Goal: Information Seeking & Learning: Compare options

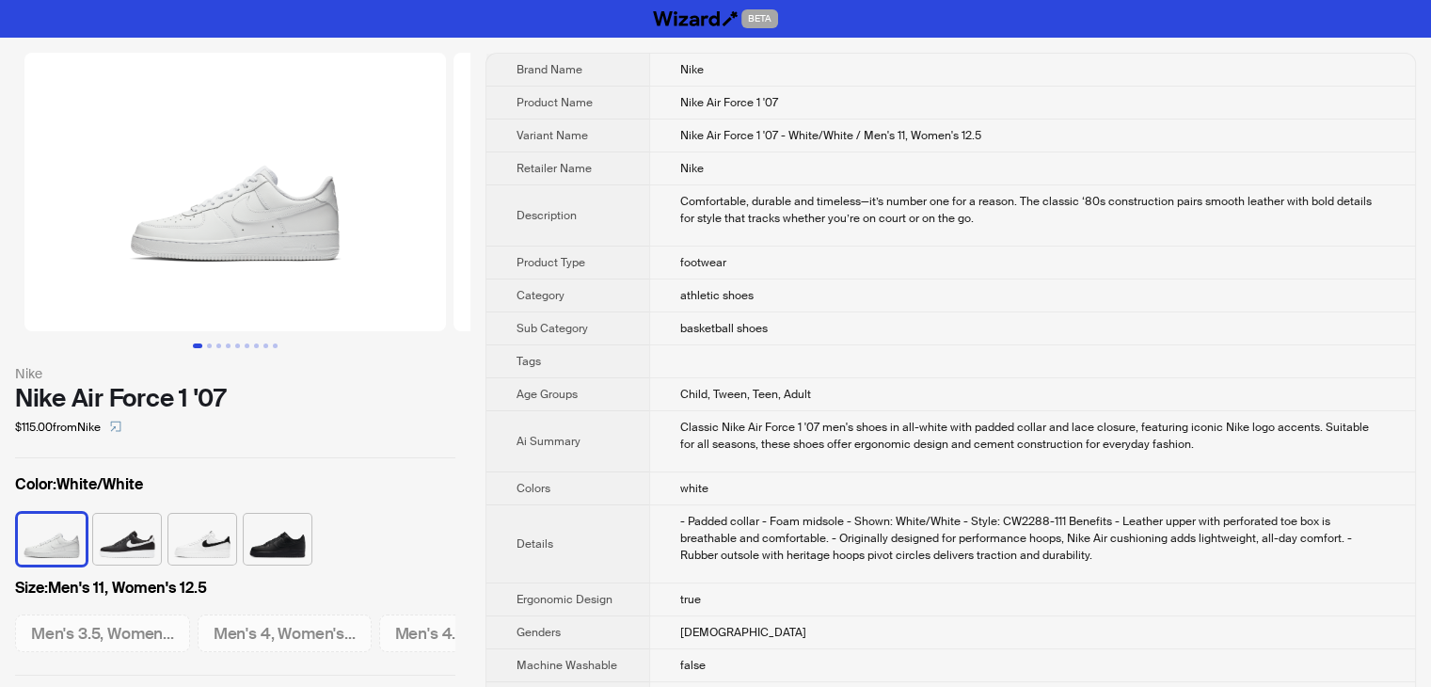
scroll to position [0, 2683]
drag, startPoint x: 1042, startPoint y: 611, endPoint x: 1058, endPoint y: 623, distance: 19.4
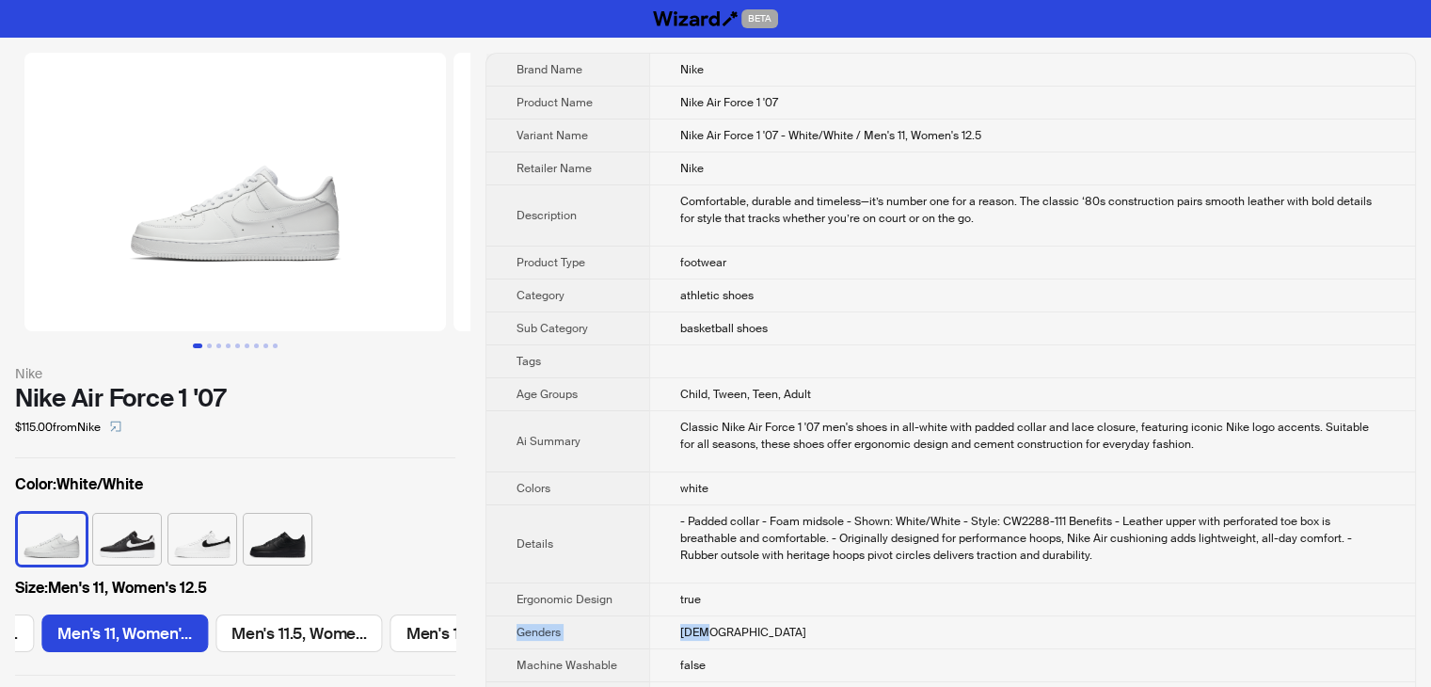
drag, startPoint x: 1145, startPoint y: 398, endPoint x: 1129, endPoint y: 489, distance: 92.7
click at [1145, 398] on td "Child, Tween, Teen, Adult" at bounding box center [1032, 394] width 766 height 33
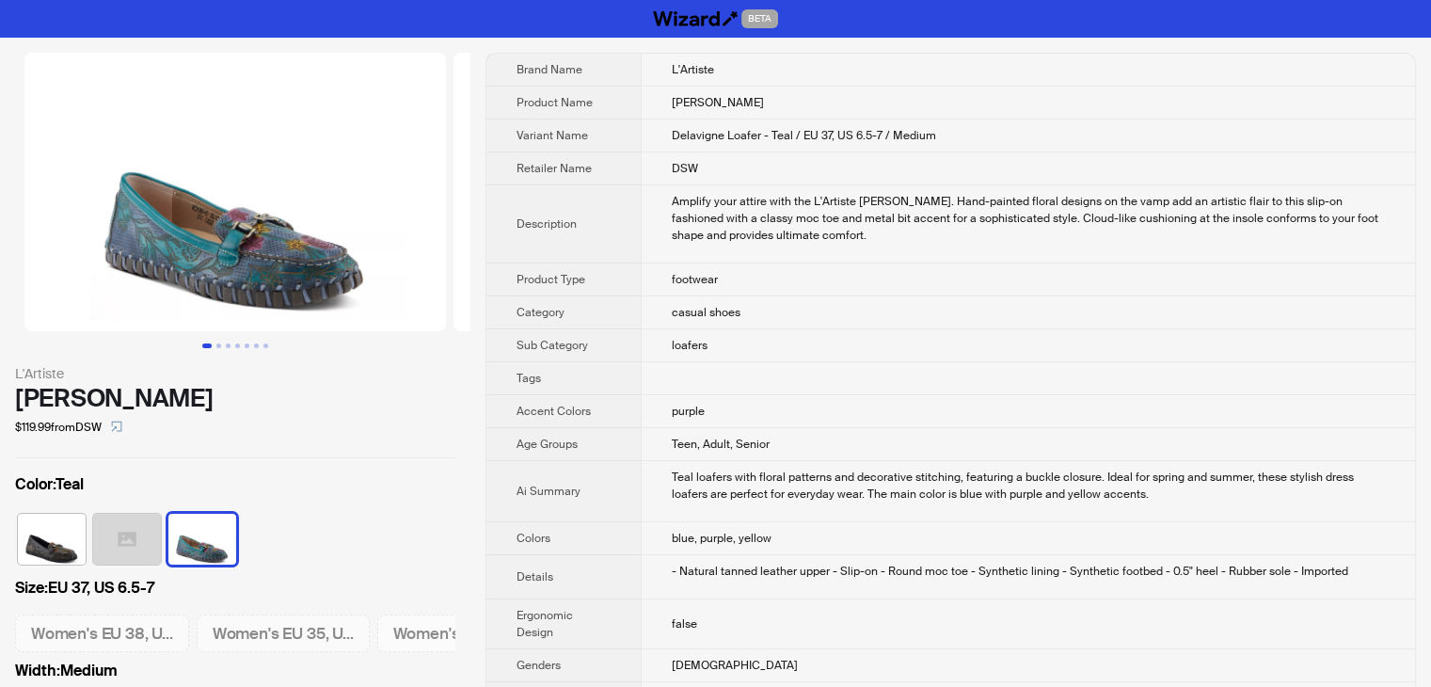
click at [805, 303] on td "casual shoes" at bounding box center [1028, 312] width 774 height 33
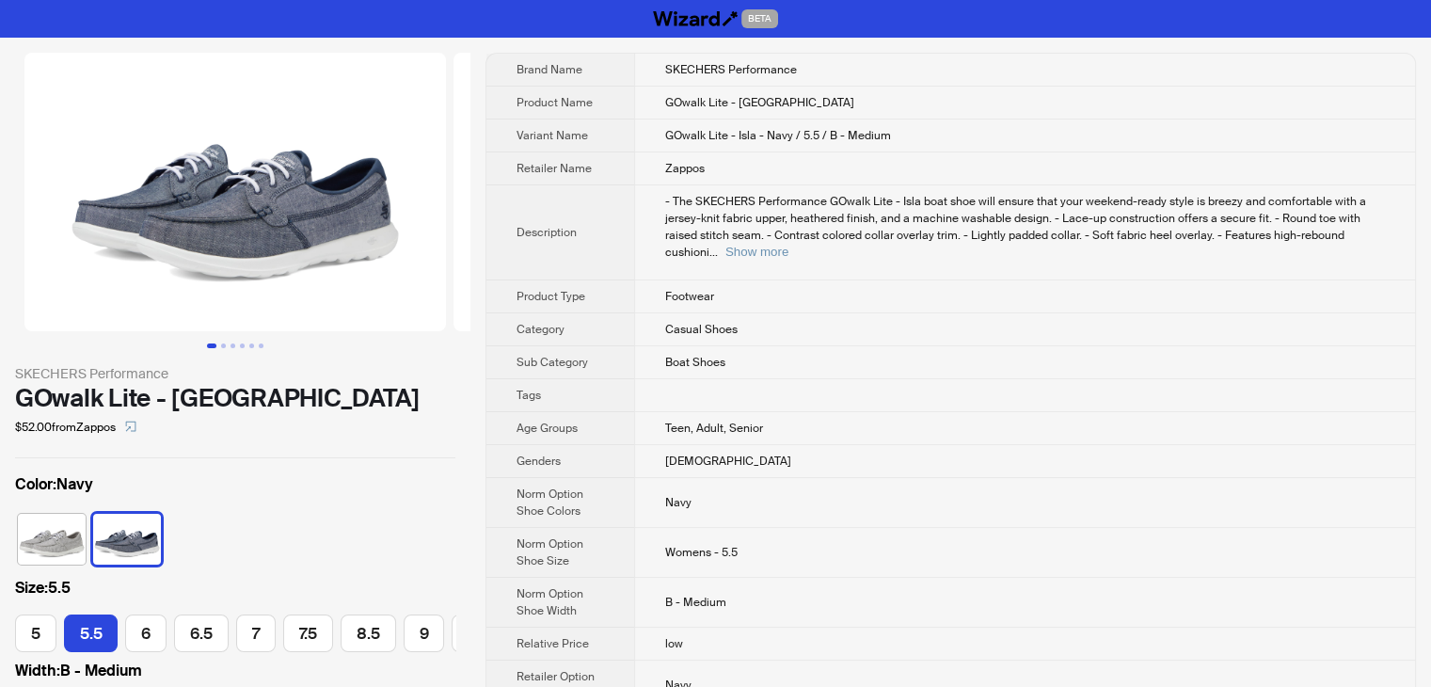
scroll to position [0, 18]
click at [788, 103] on td "GOwalk Lite - Isla" at bounding box center [1025, 103] width 780 height 33
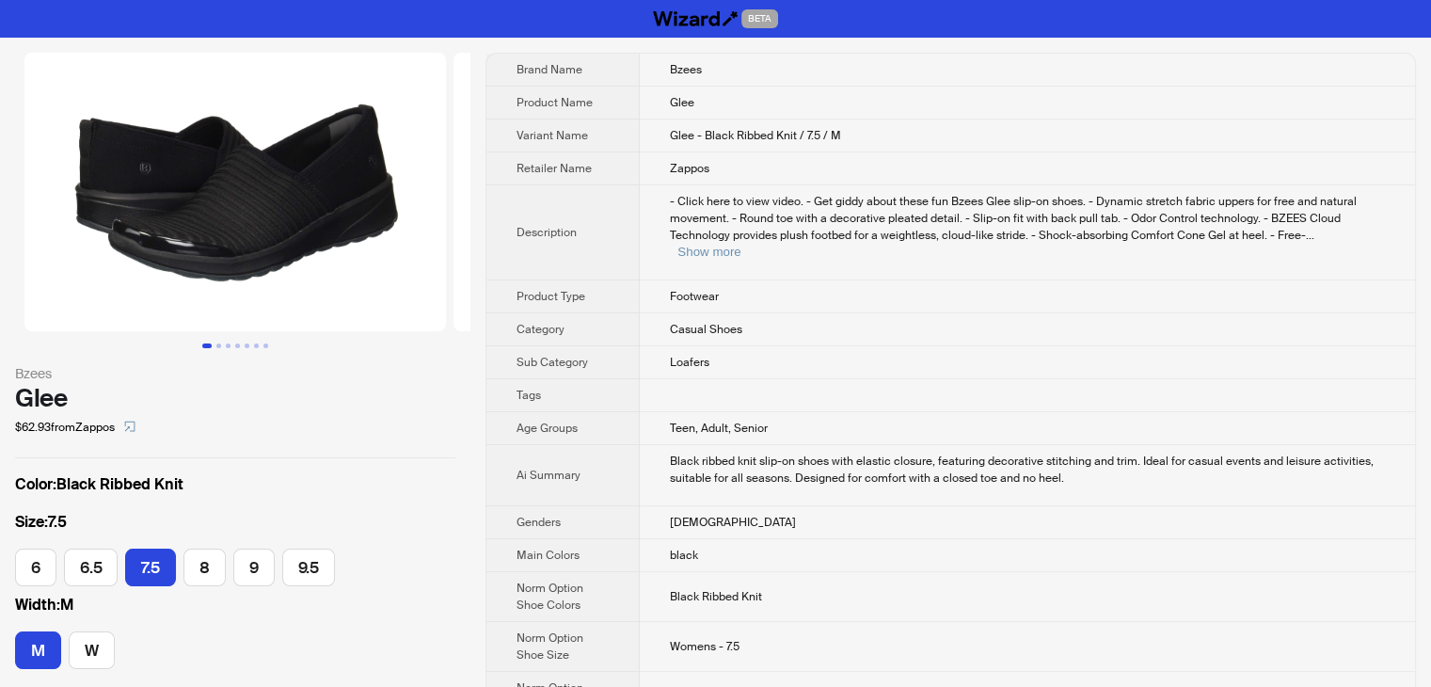
click at [851, 137] on td "Glee - Black Ribbed Knit / 7.5 / M" at bounding box center [1027, 135] width 775 height 33
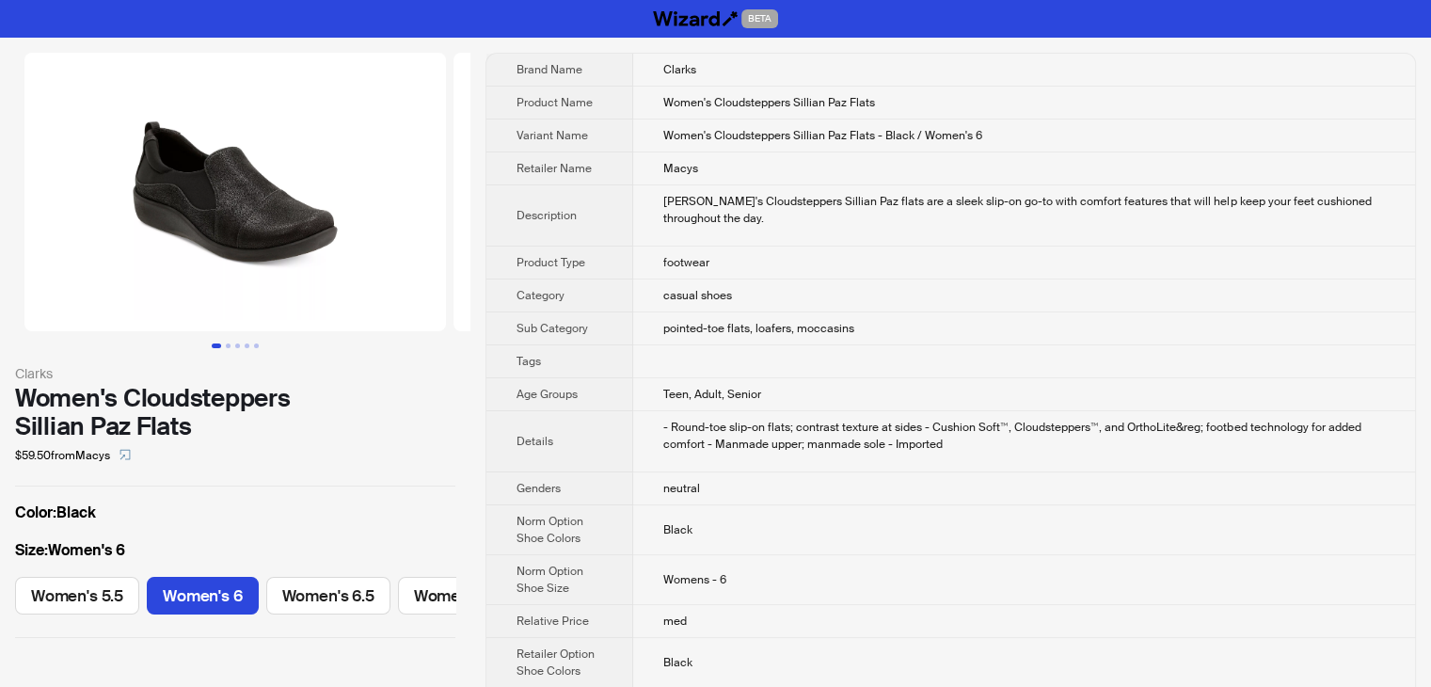
scroll to position [0, 100]
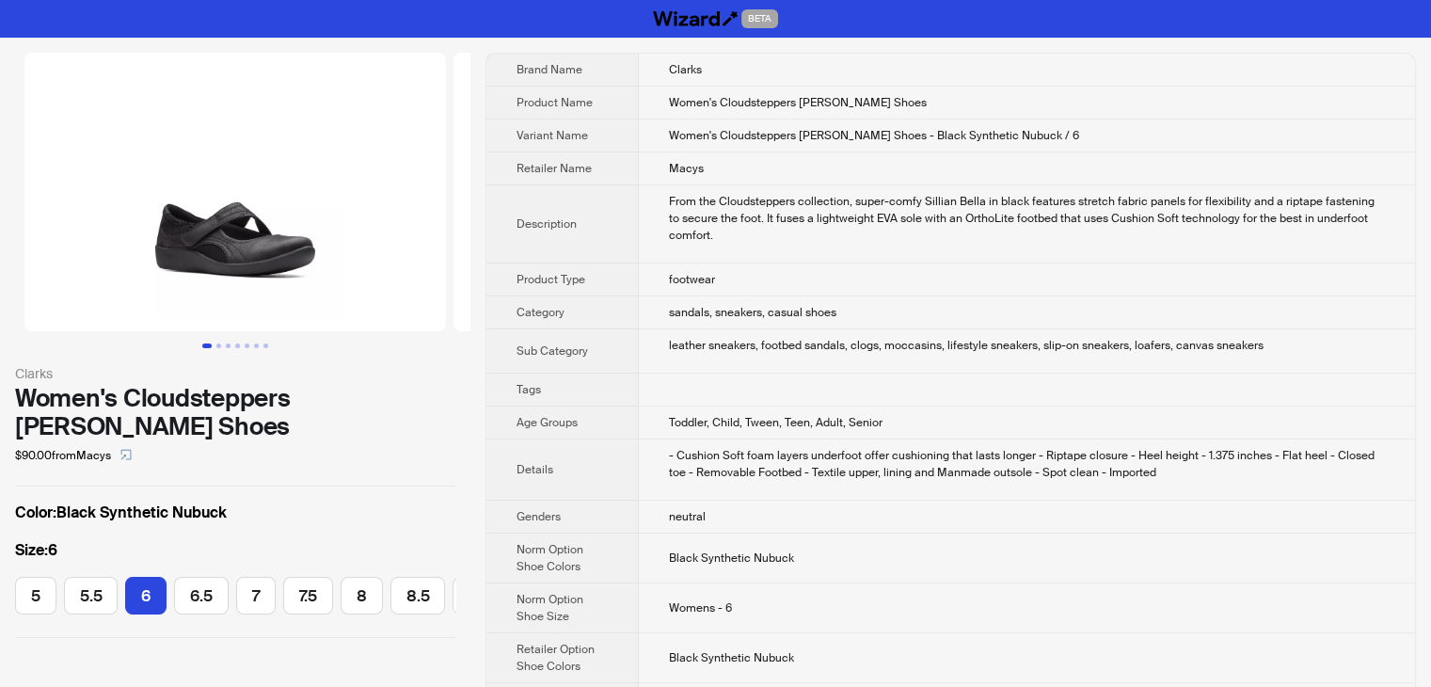
scroll to position [0, 79]
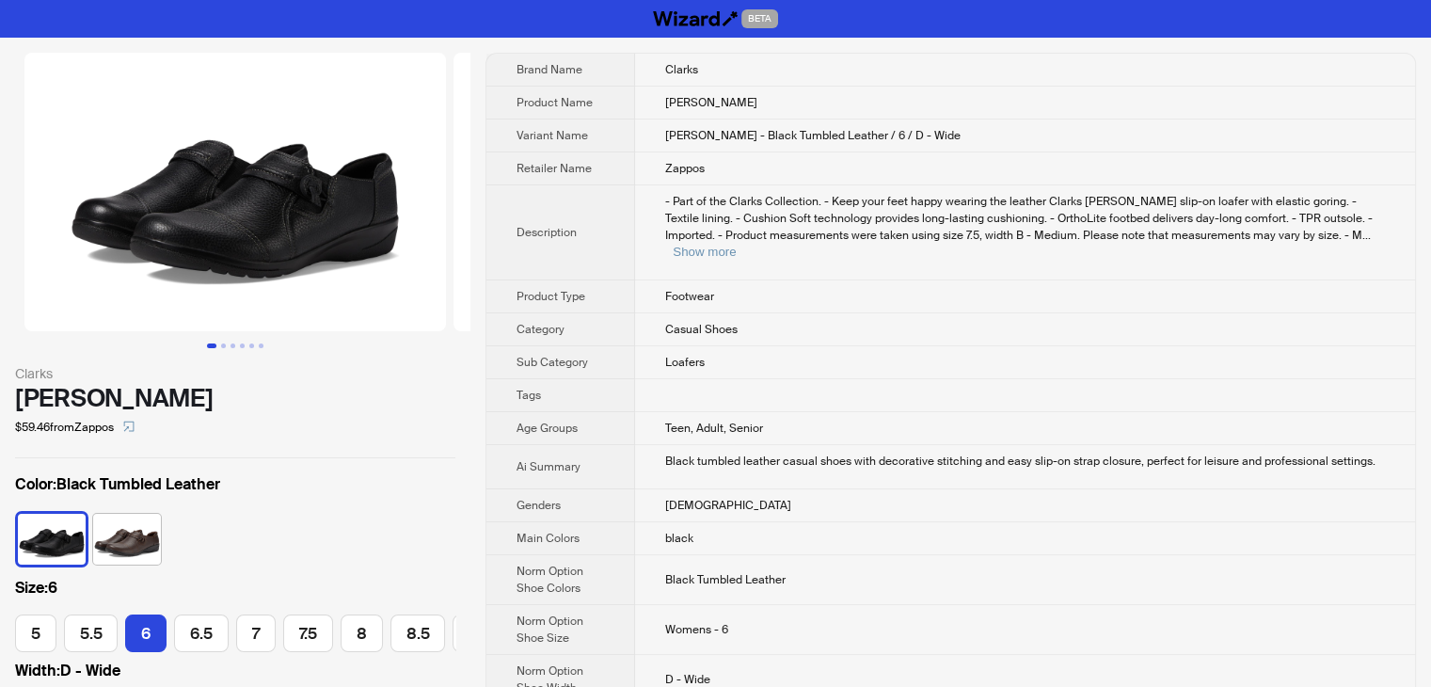
scroll to position [0, 79]
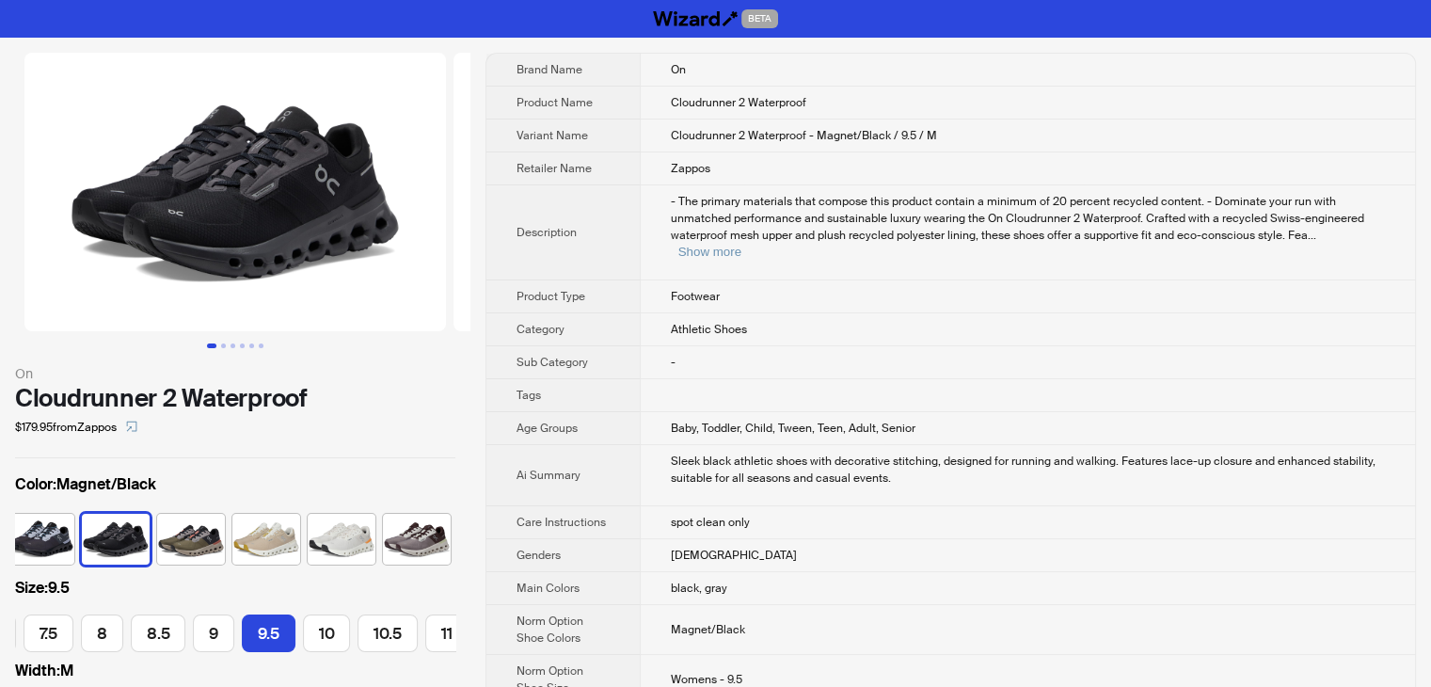
scroll to position [0, 269]
click at [822, 286] on td "Footwear" at bounding box center [1027, 296] width 775 height 33
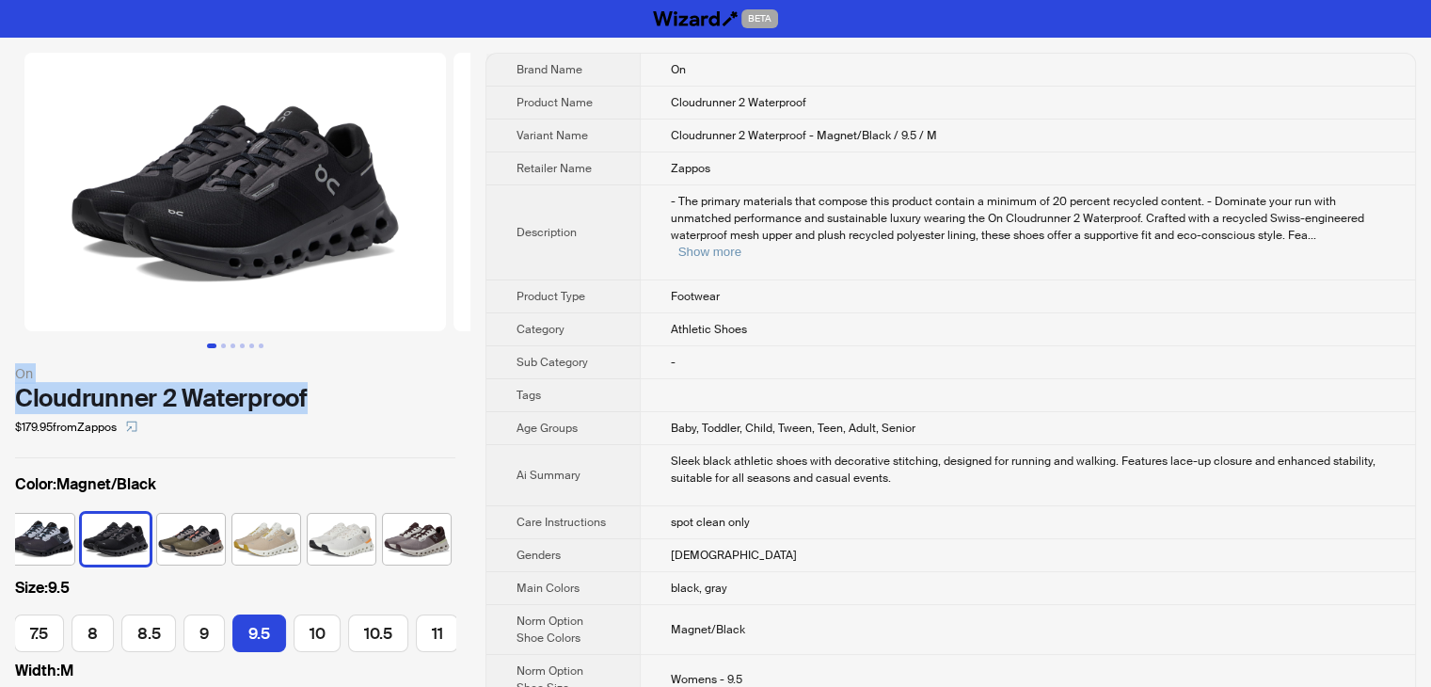
drag, startPoint x: 333, startPoint y: 405, endPoint x: 4, endPoint y: 377, distance: 330.4
click at [4, 377] on div "On Cloudrunner 2 Waterproof $179.95 from Zappos Color : Magnet/Black Size : 9.5…" at bounding box center [235, 376] width 470 height 676
copy div "On Cloudrunner 2 Waterproof"
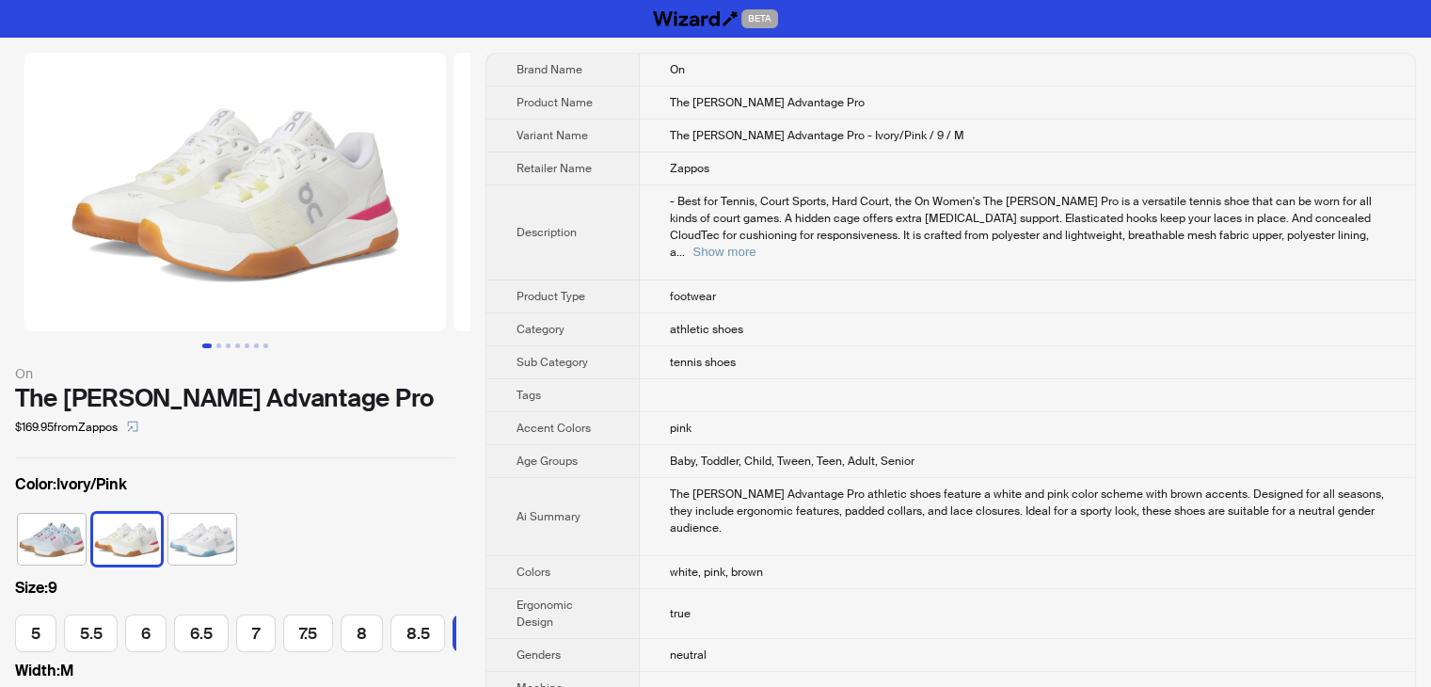
scroll to position [0, 269]
click at [1047, 119] on td "The Roger Advantage Pro - Ivory/Pink / 9 / M" at bounding box center [1027, 135] width 775 height 33
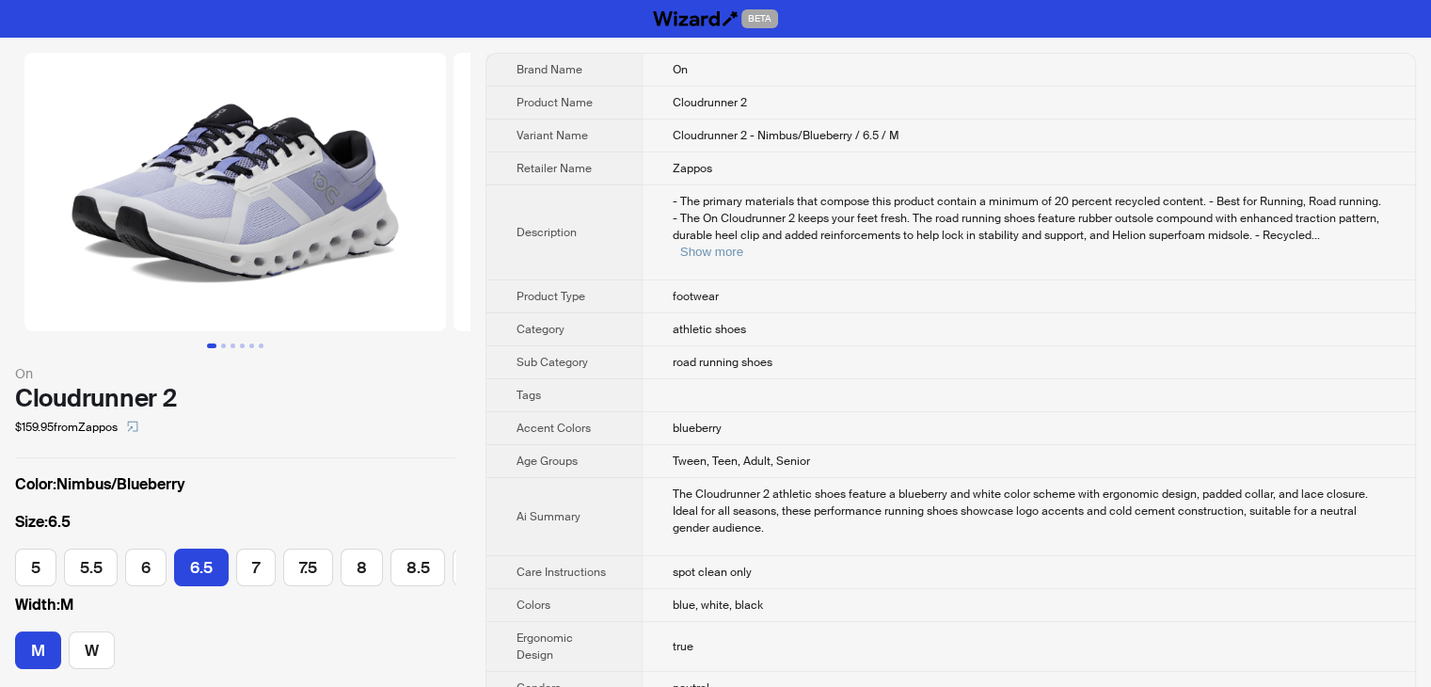
scroll to position [0, 127]
click at [1001, 135] on td "Cloudrunner 2 - Nimbus/Blueberry / 6.5 / M" at bounding box center [1028, 135] width 773 height 33
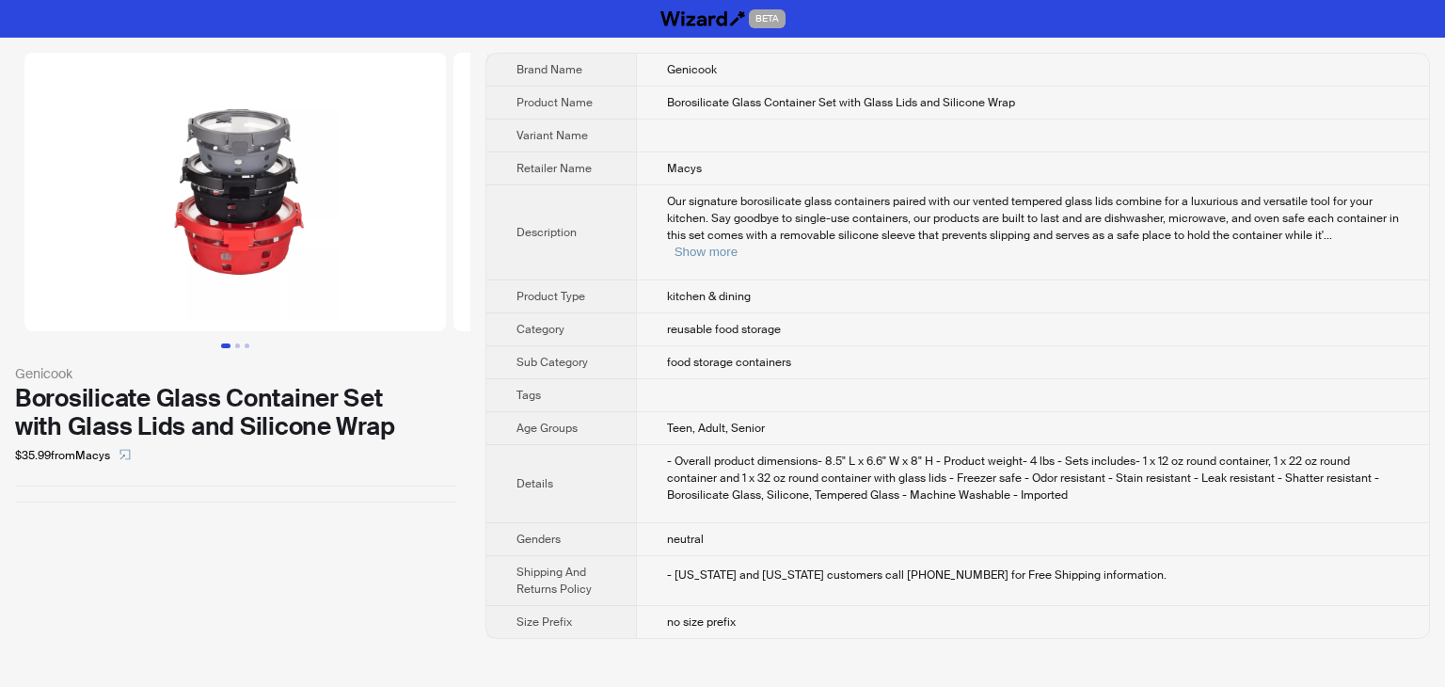
click at [969, 182] on td "Macys" at bounding box center [1032, 168] width 793 height 33
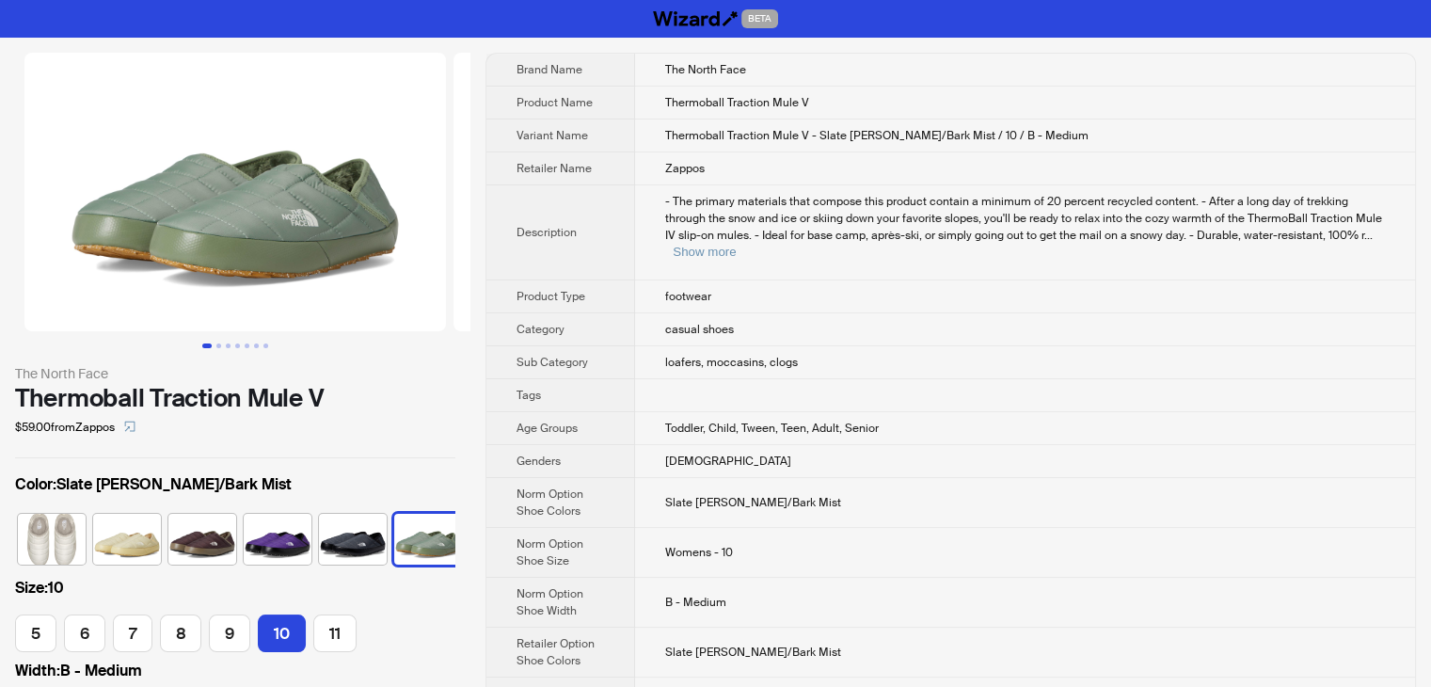
scroll to position [0, 11]
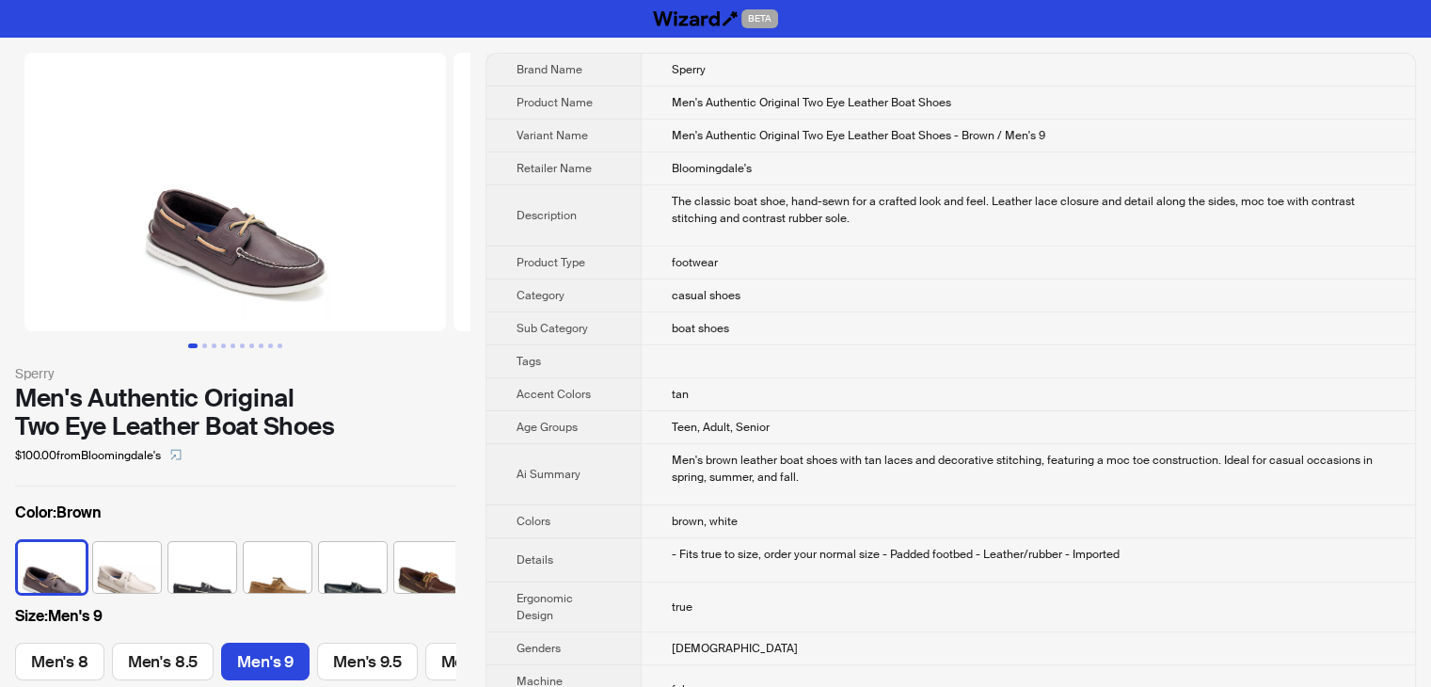
scroll to position [0, 169]
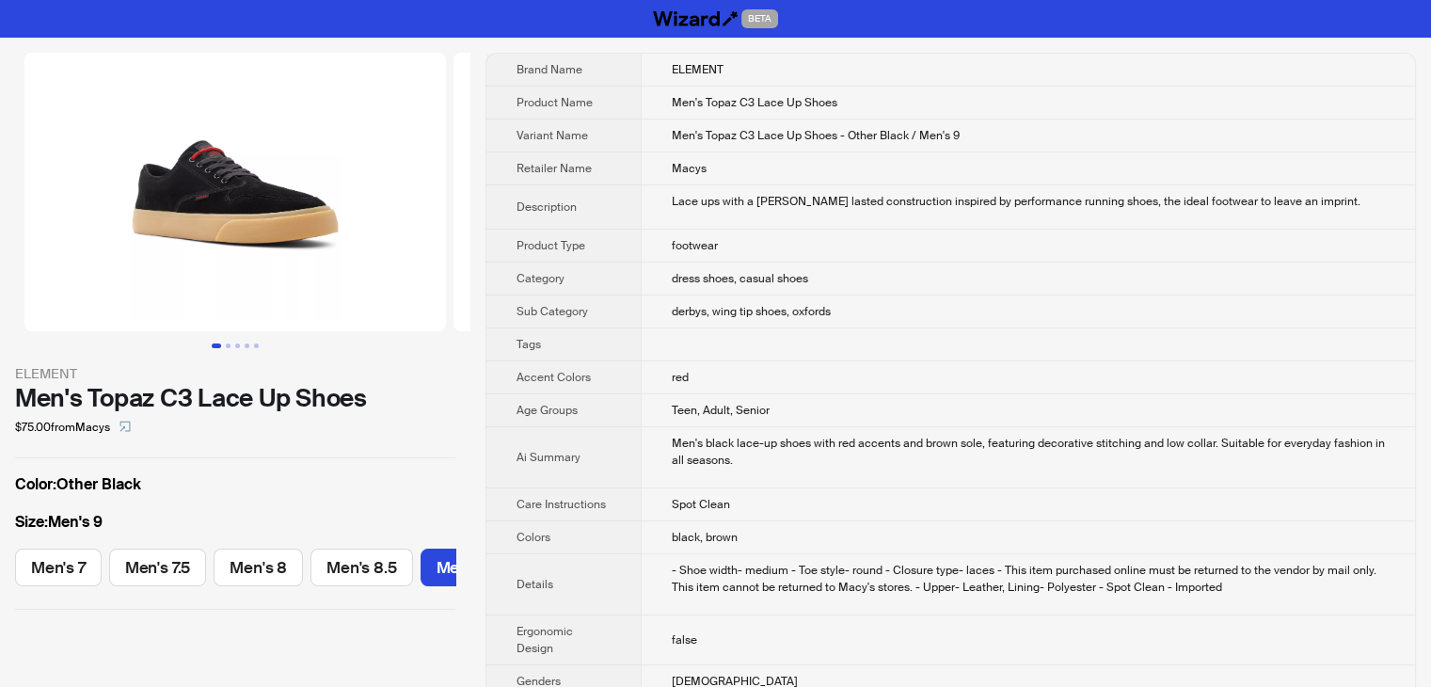
scroll to position [0, 369]
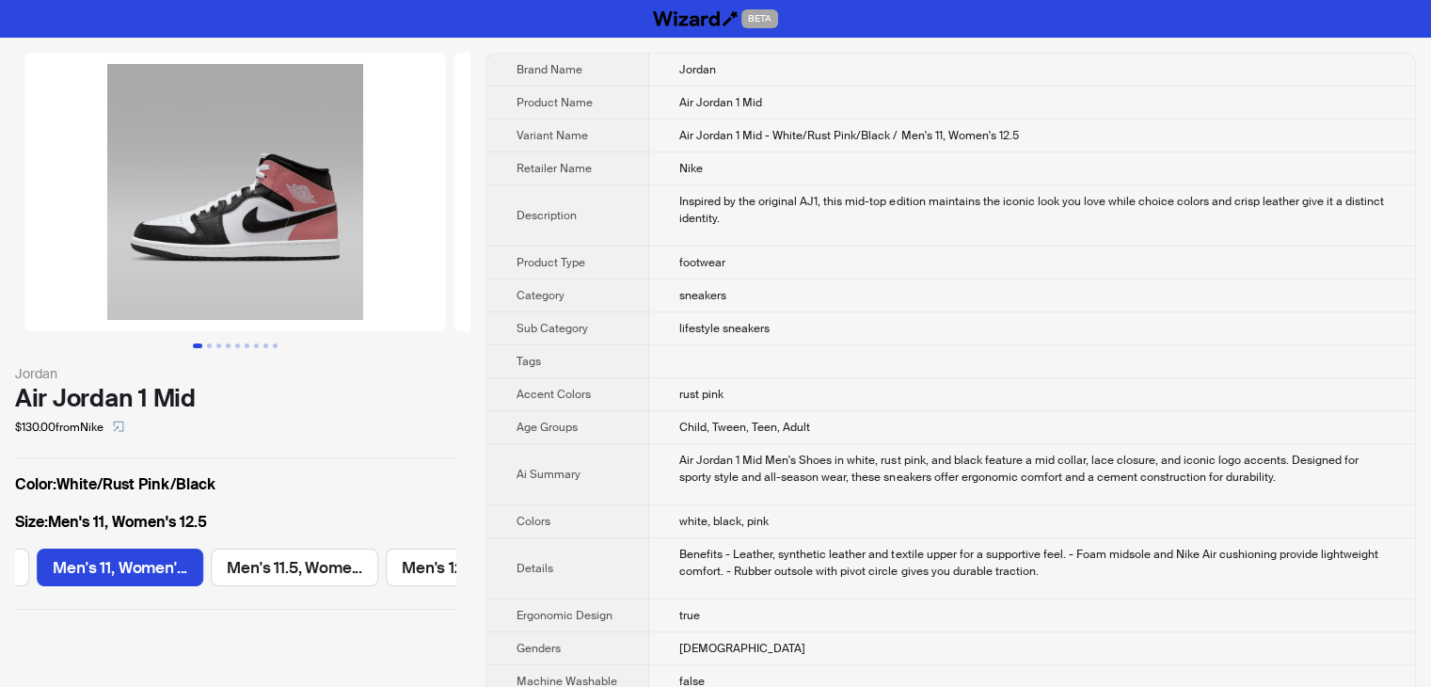
scroll to position [0, 1418]
click at [817, 326] on td "lifestyle sneakers" at bounding box center [1032, 328] width 766 height 33
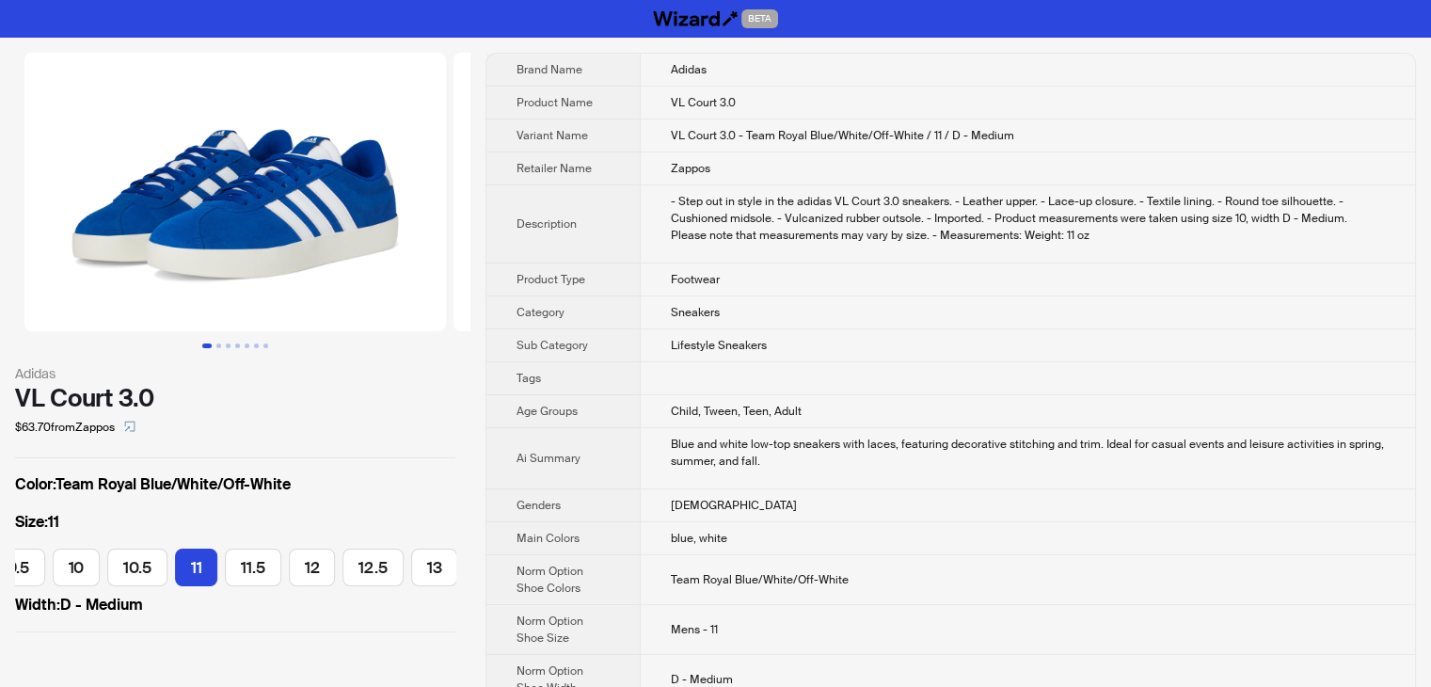
scroll to position [0, 733]
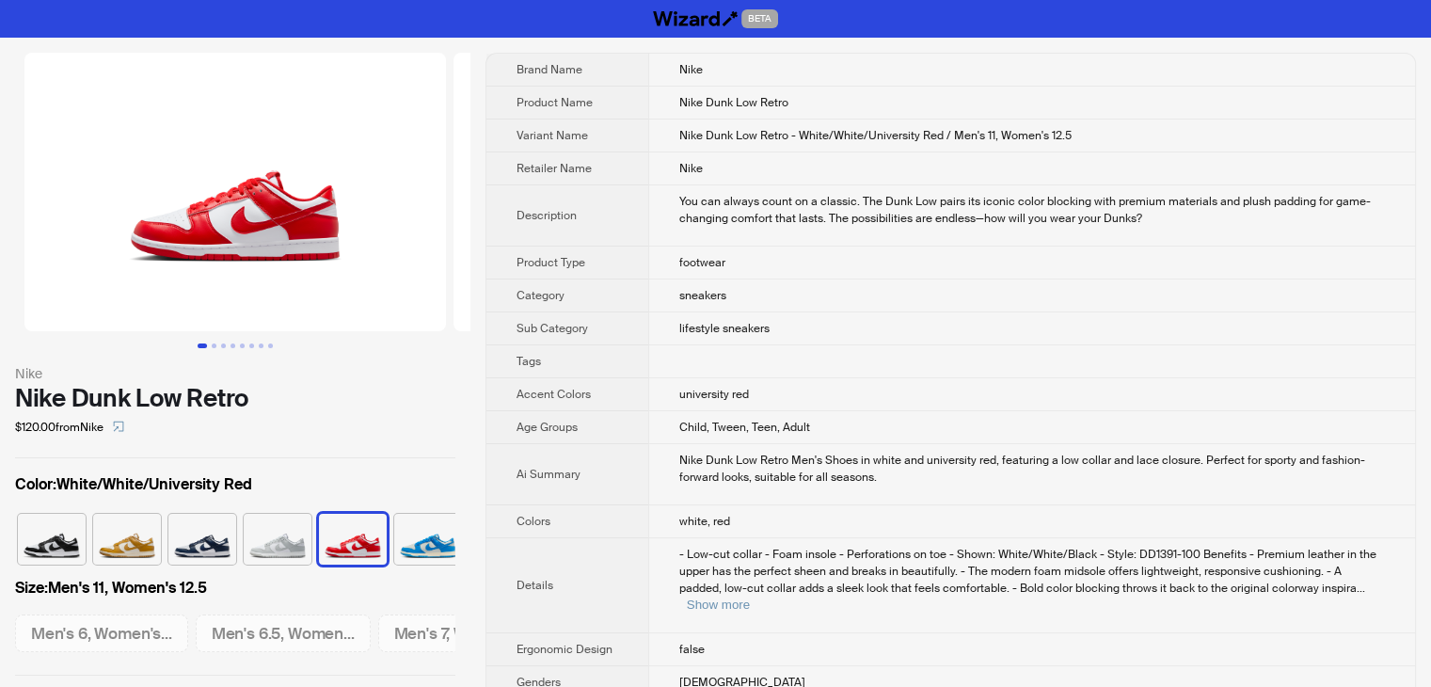
scroll to position [0, 1779]
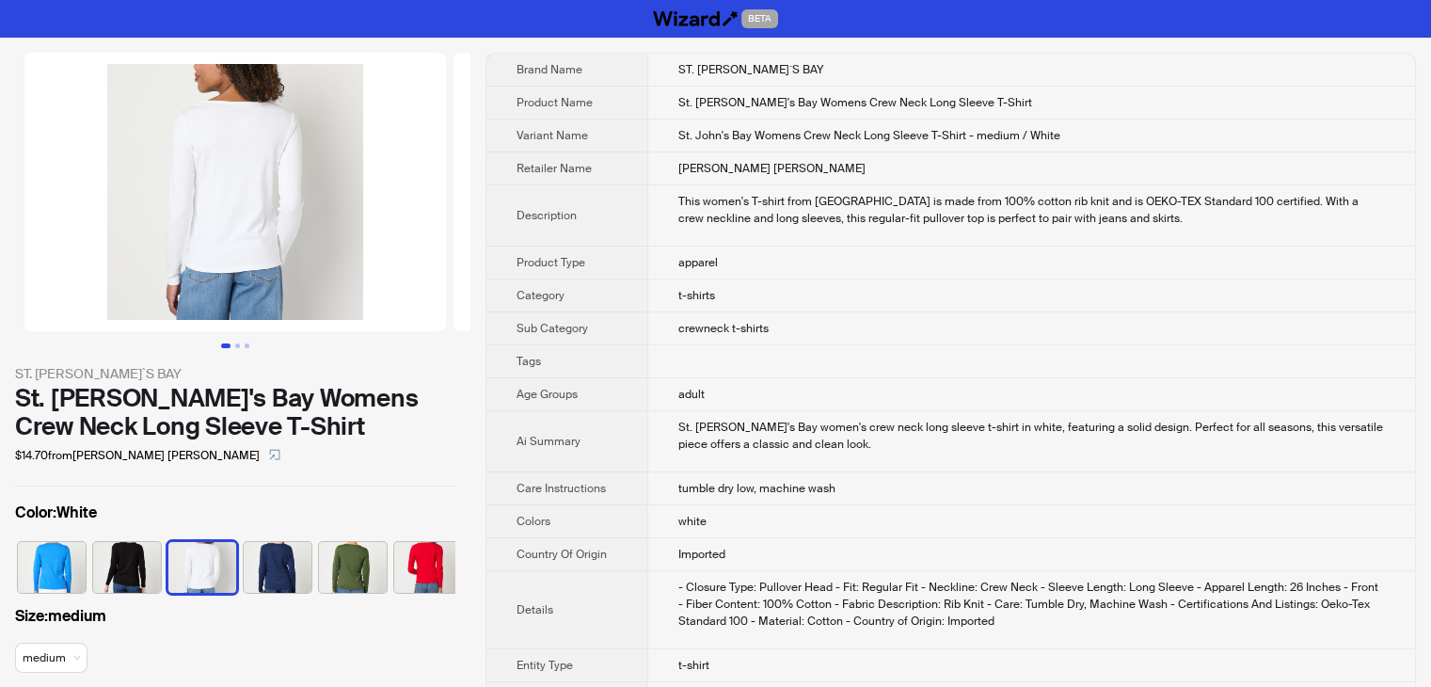
scroll to position [0, 123]
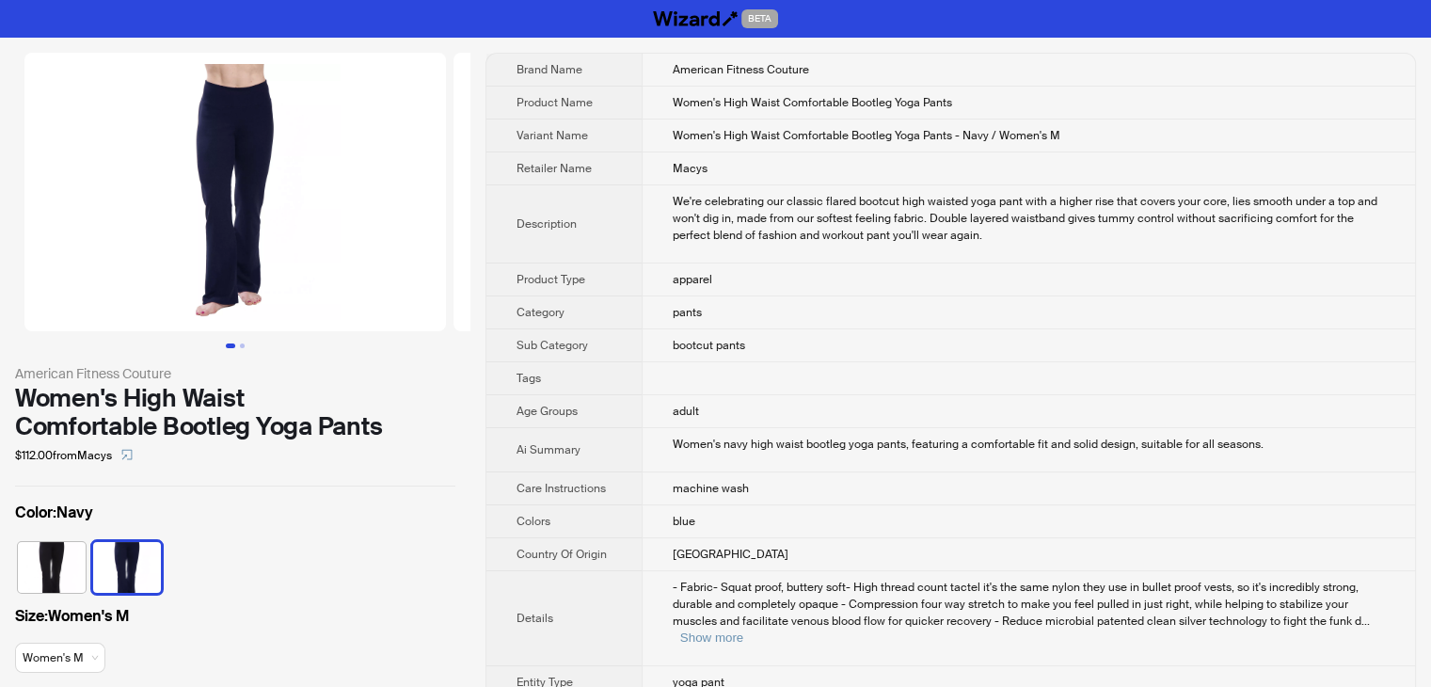
click at [820, 385] on td at bounding box center [1028, 378] width 773 height 33
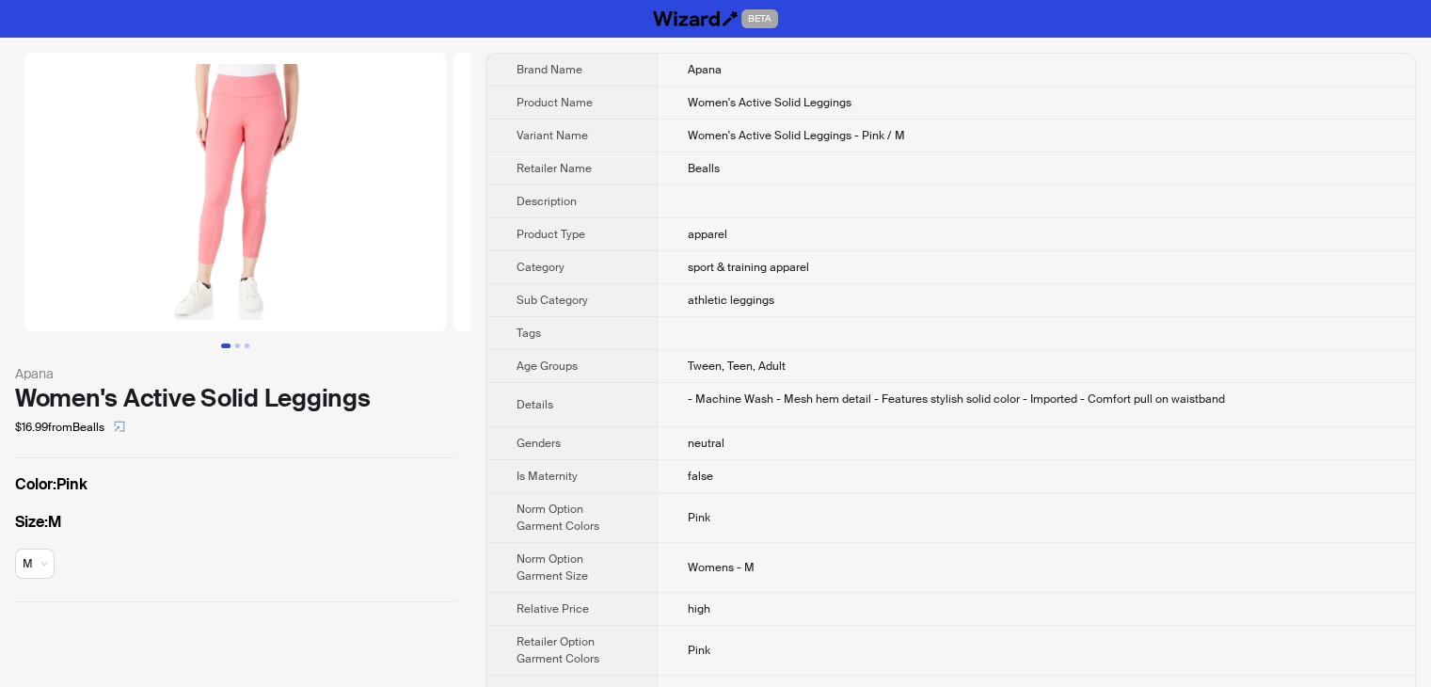
click at [1190, 260] on td "sport & training apparel" at bounding box center [1036, 267] width 758 height 33
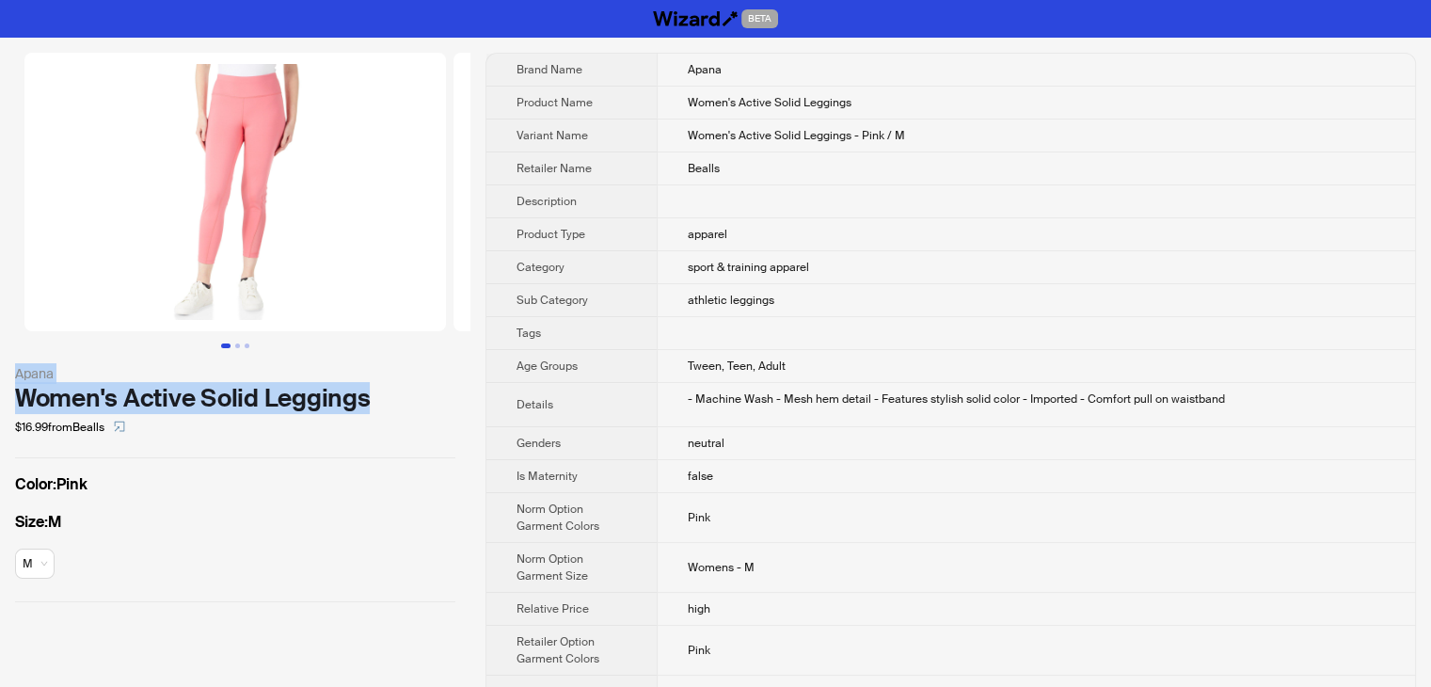
drag, startPoint x: 218, startPoint y: 395, endPoint x: 0, endPoint y: 367, distance: 220.1
click at [0, 367] on div "Apana Women's Active Solid Leggings $16.99 from Bealls Color : Pink Size : M M" at bounding box center [235, 328] width 470 height 580
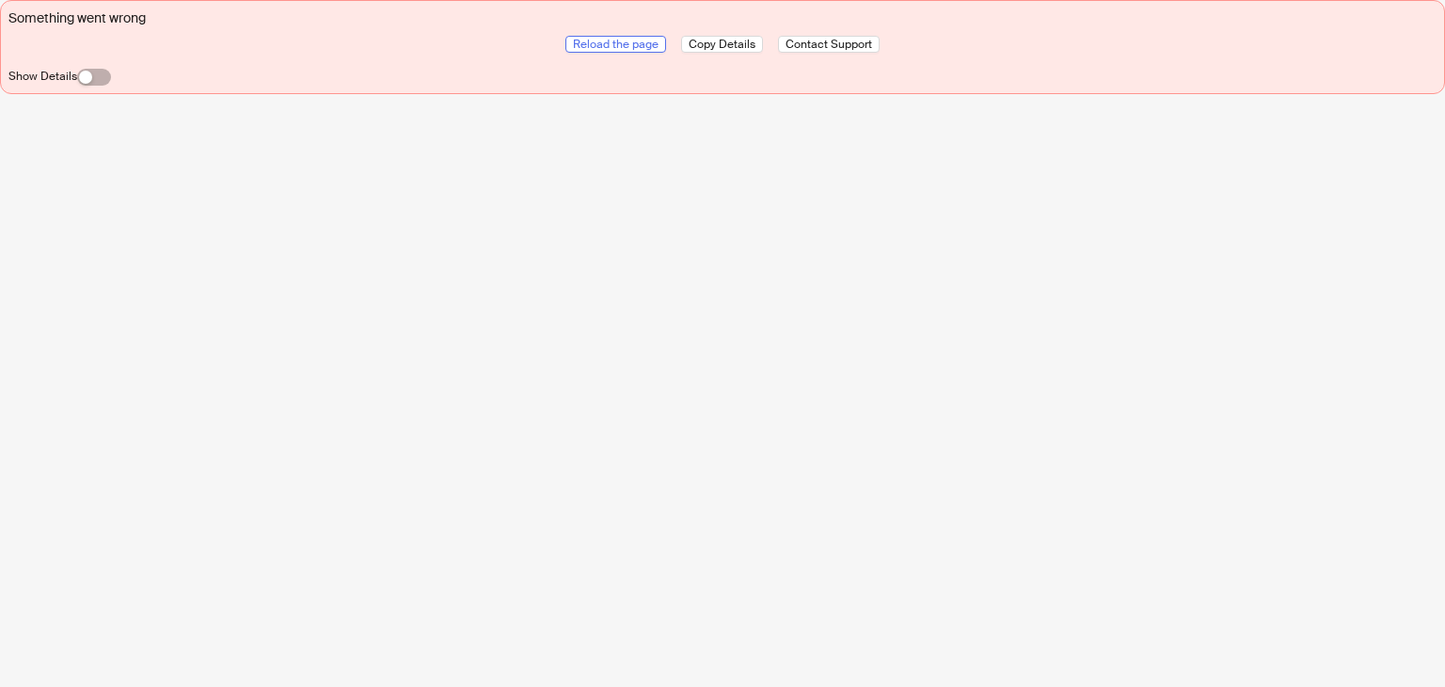
click at [635, 39] on span "Reload the page" at bounding box center [616, 44] width 86 height 15
click at [642, 40] on span "Reload the page" at bounding box center [616, 44] width 86 height 15
click at [644, 50] on span "Reload the page" at bounding box center [616, 44] width 86 height 15
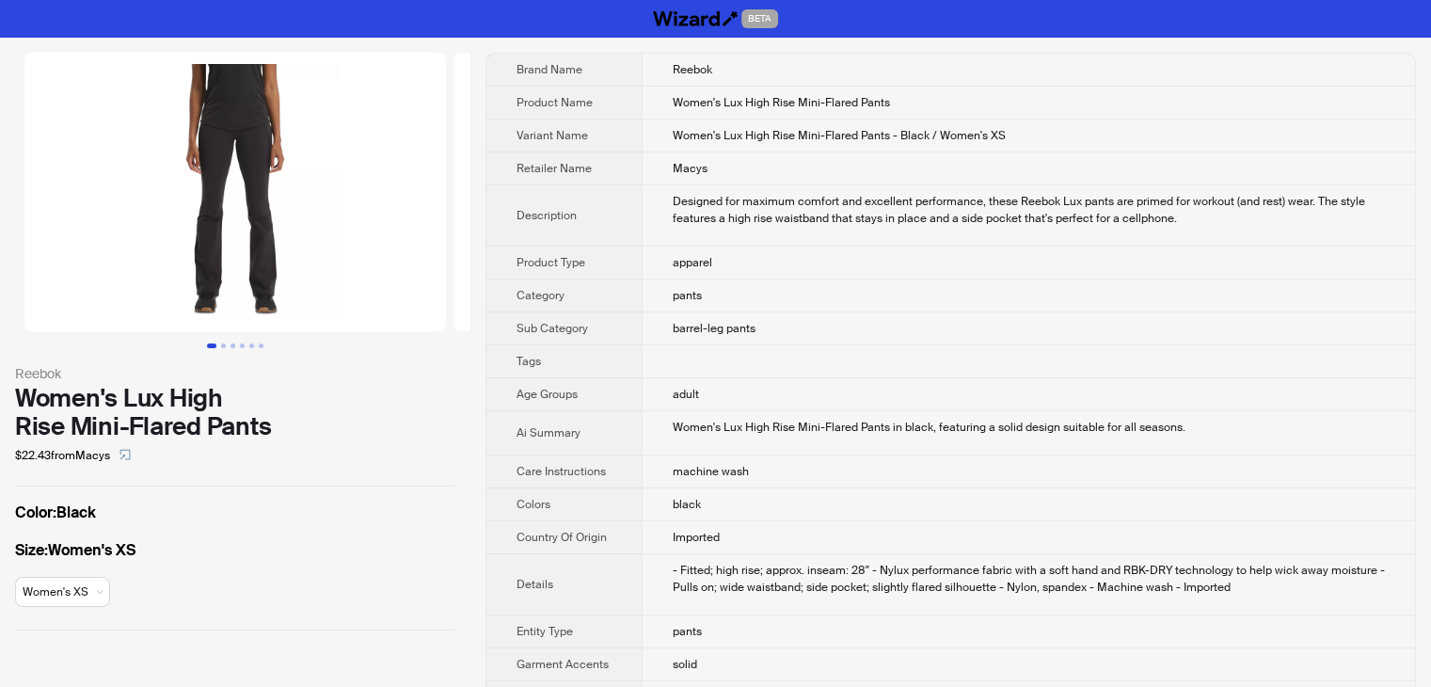
click at [770, 389] on td "adult" at bounding box center [1028, 394] width 773 height 33
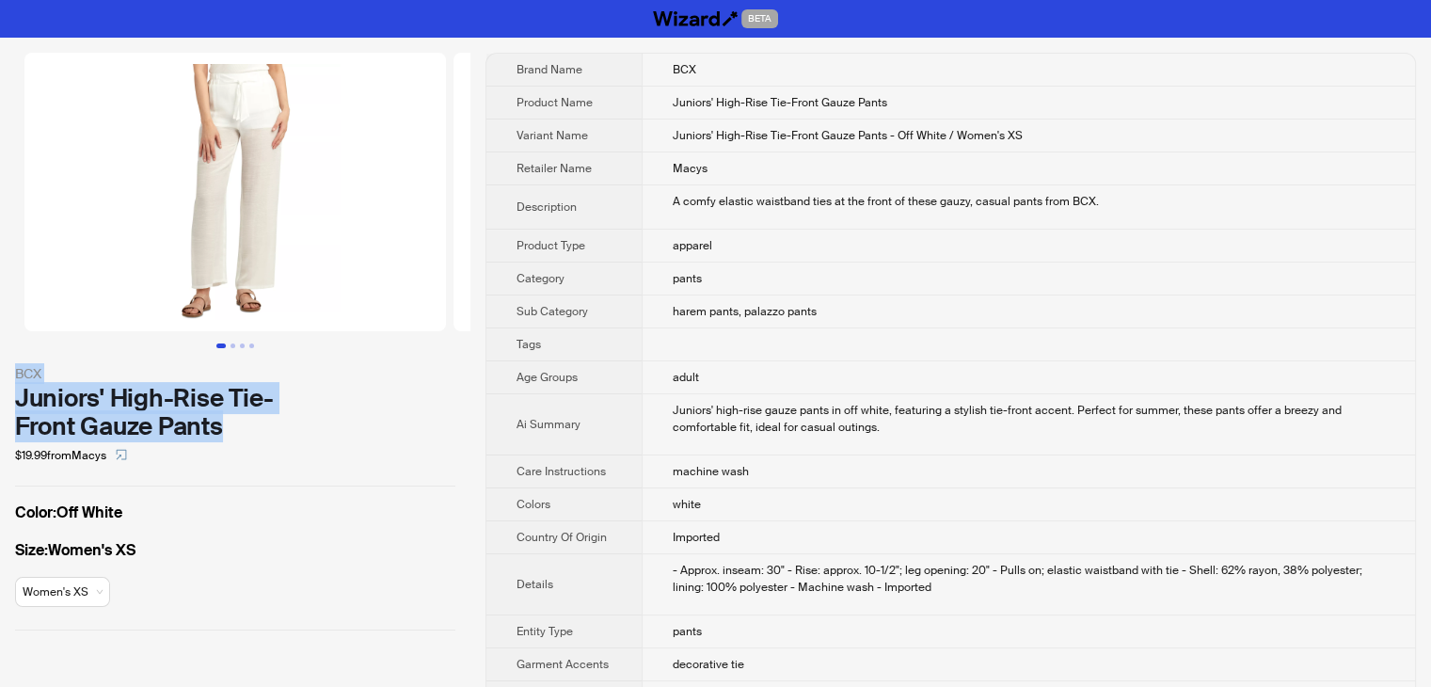
drag, startPoint x: 152, startPoint y: 418, endPoint x: 0, endPoint y: 376, distance: 157.9
click at [0, 376] on div "BCX Juniors' High-Rise Tie-Front Gauze Pants $19.99 from Macys Color : Off Whit…" at bounding box center [235, 342] width 470 height 608
copy div "BCX Juniors' High-Rise Tie-Front Gauze Pants"
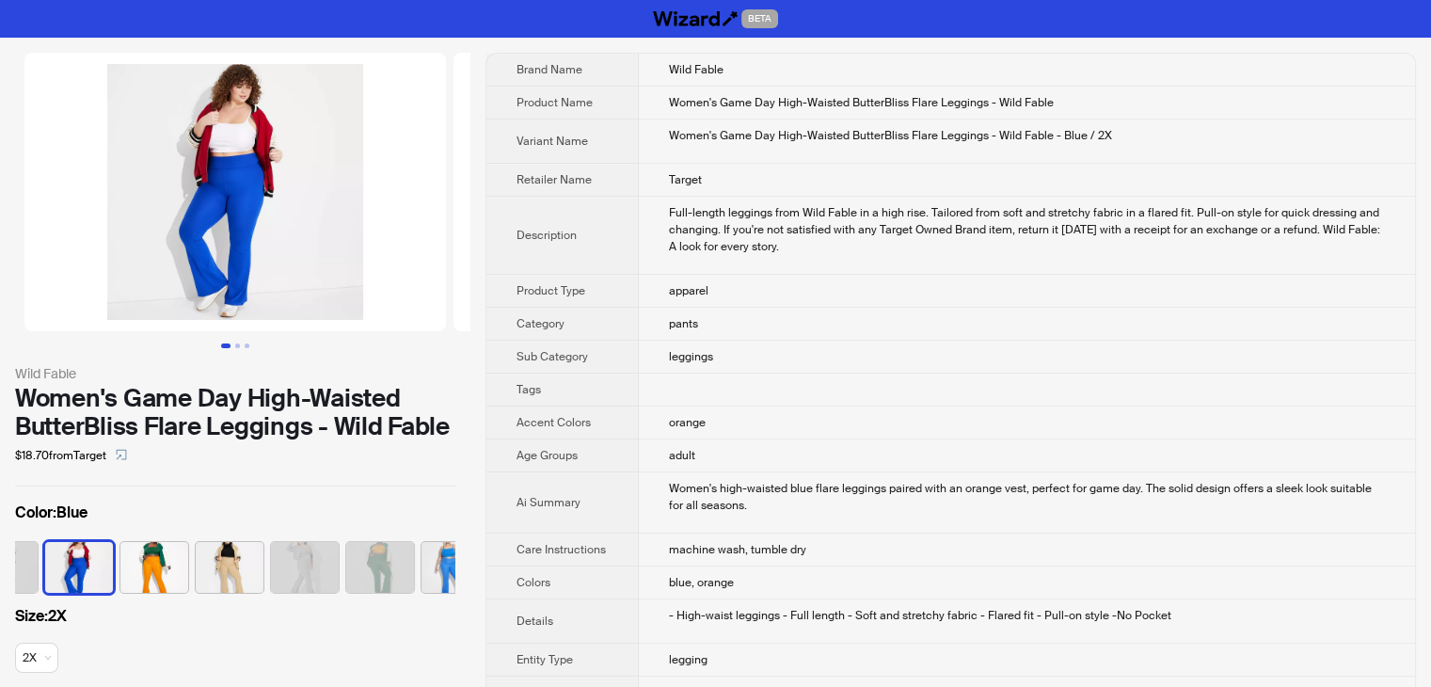
click at [863, 303] on td "apparel" at bounding box center [1027, 291] width 776 height 33
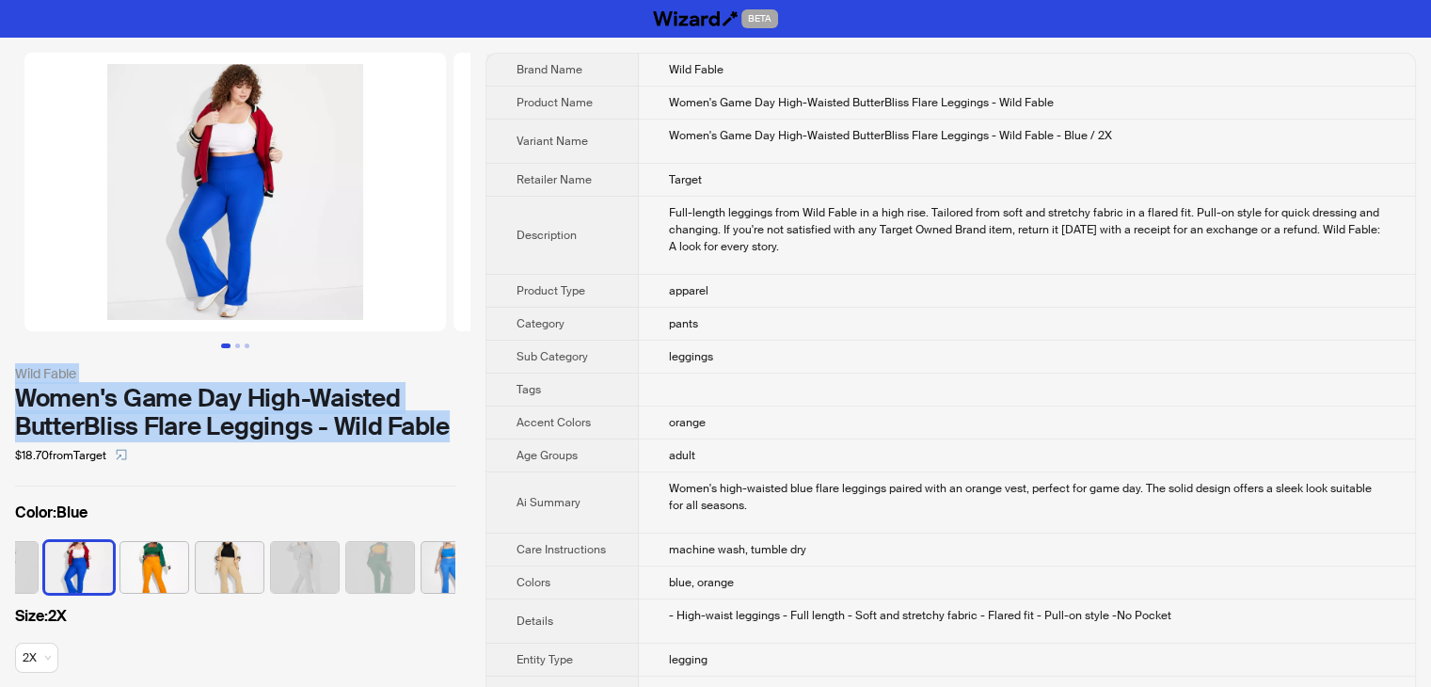
drag, startPoint x: 456, startPoint y: 422, endPoint x: 13, endPoint y: 359, distance: 447.6
click at [13, 359] on div "Wild Fable Women's Game Day High-Waisted ButterBliss Flare Leggings - Wild Fabl…" at bounding box center [235, 375] width 470 height 674
copy div "Wild Fable Women's Game Day High-Waisted ButterBliss Flare Leggings - Wild Fable"
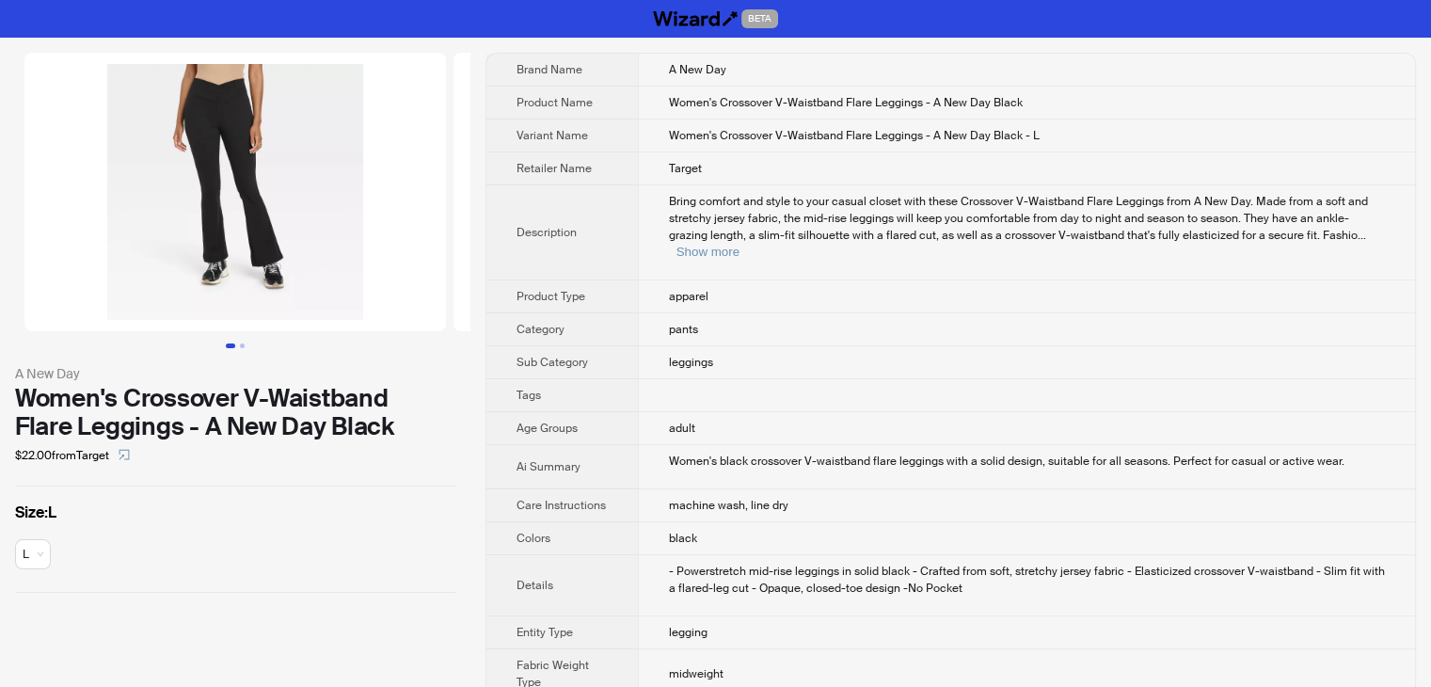
click at [1005, 137] on span "Women's Crossover V-Waistband Flare Leggings - A New Day Black - L" at bounding box center [854, 135] width 371 height 15
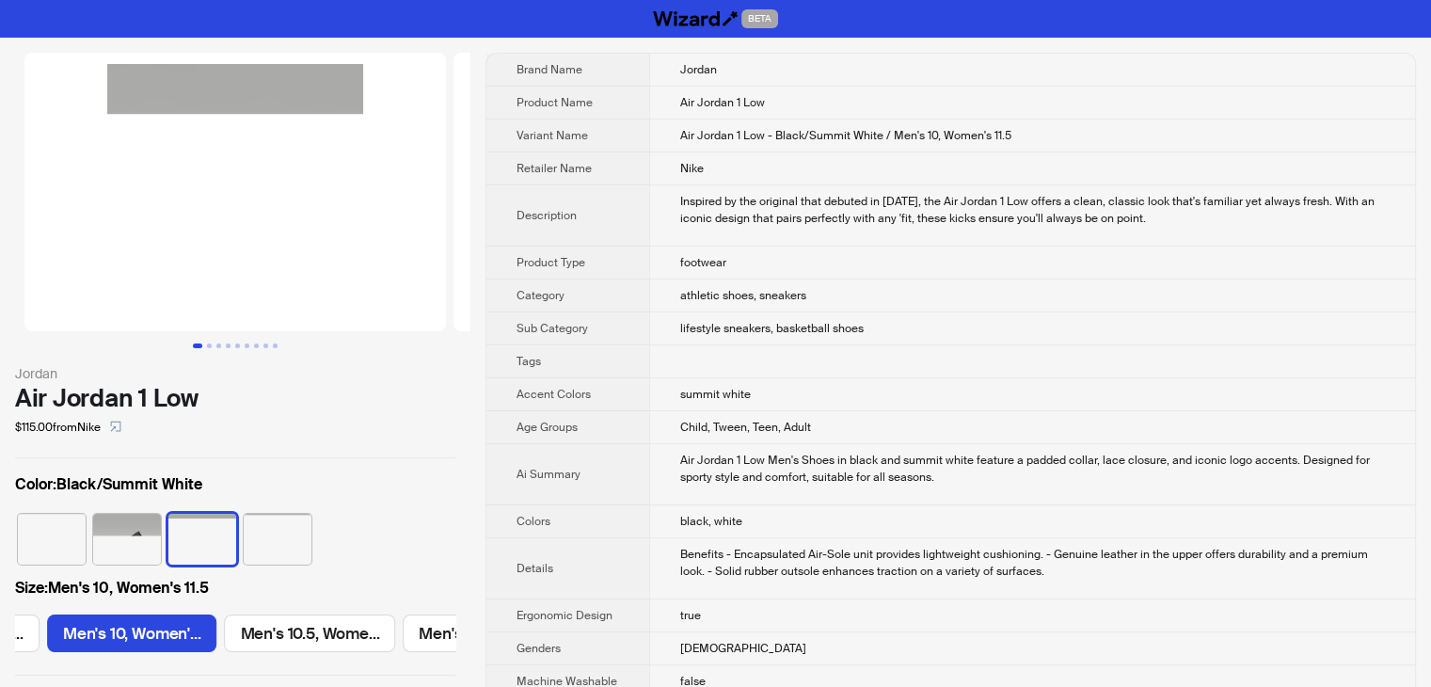
scroll to position [0, 1054]
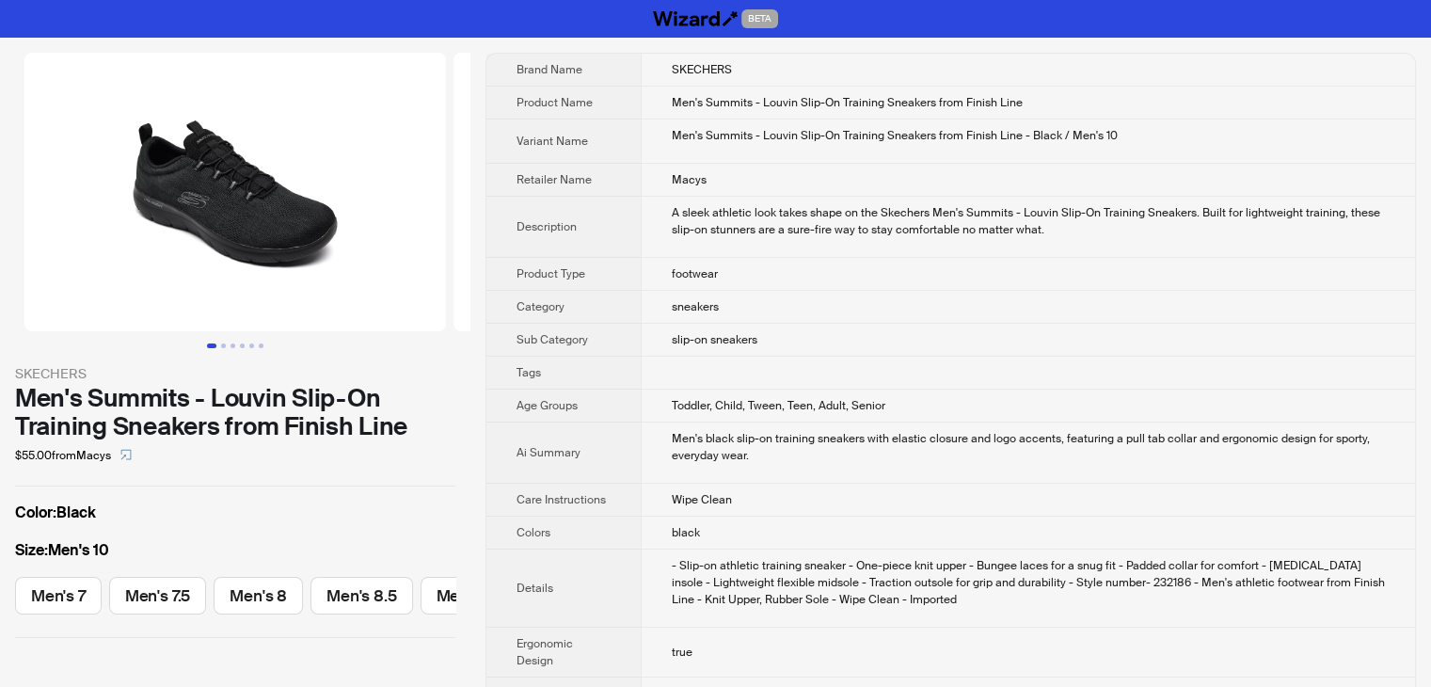
scroll to position [0, 570]
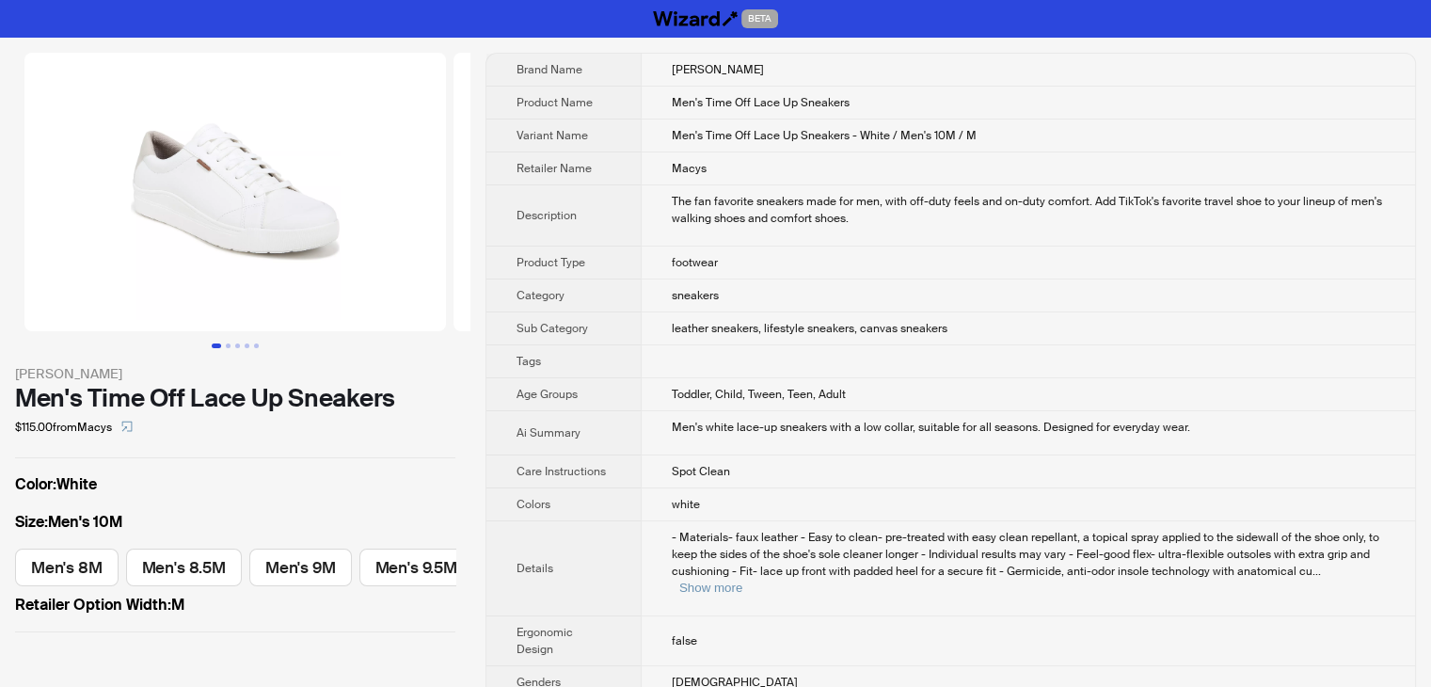
scroll to position [0, 421]
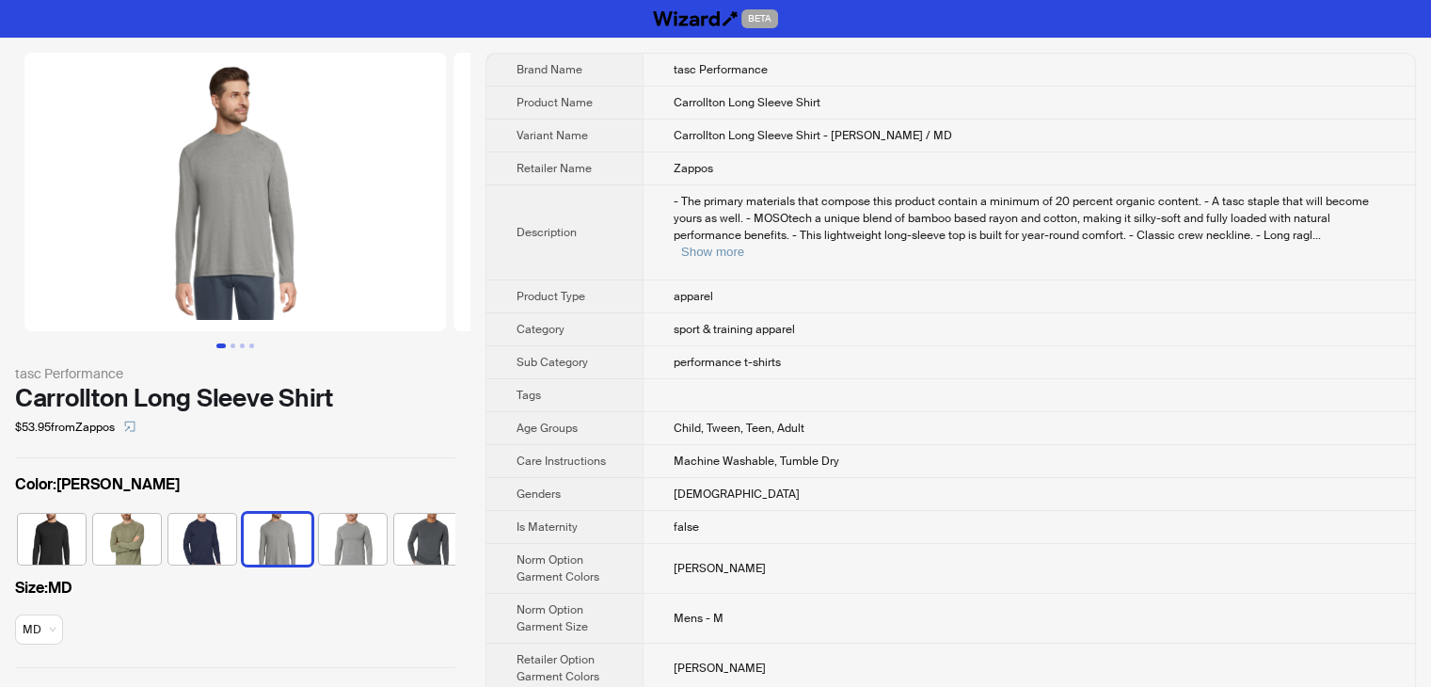
scroll to position [0, 87]
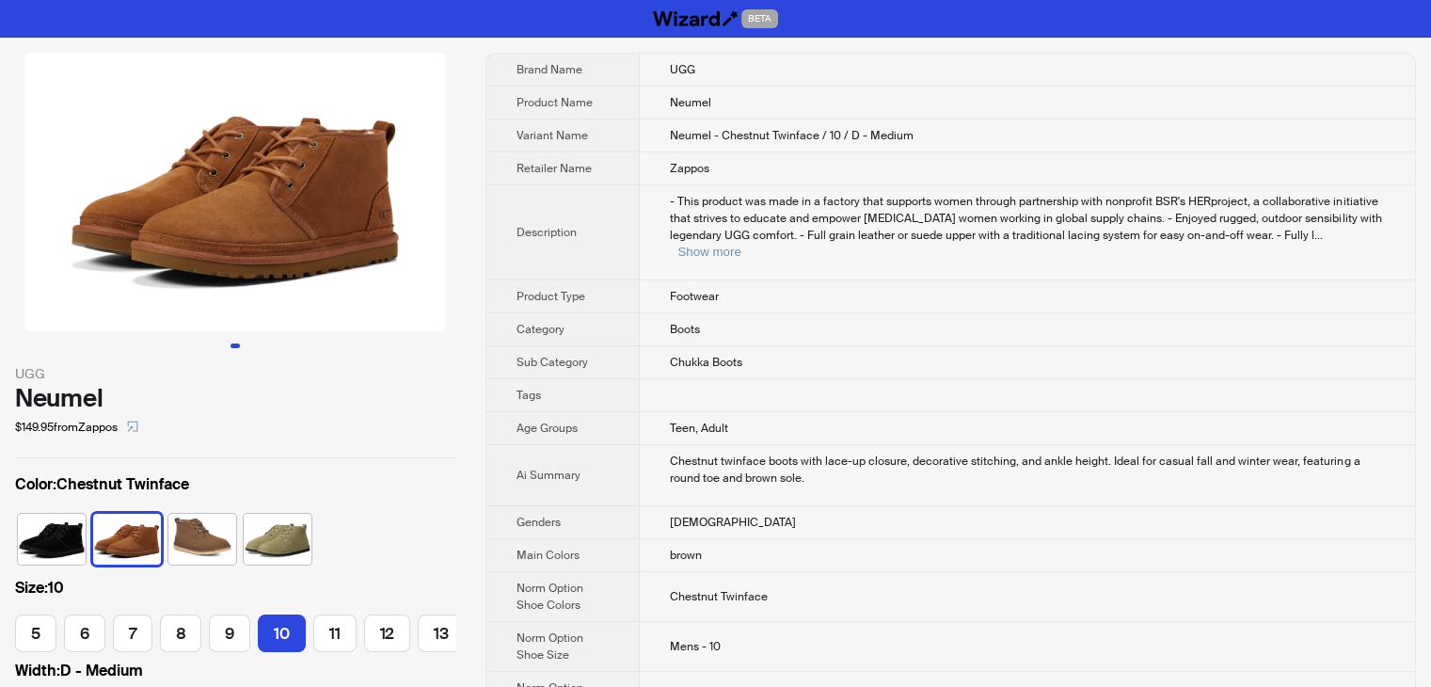
scroll to position [0, 209]
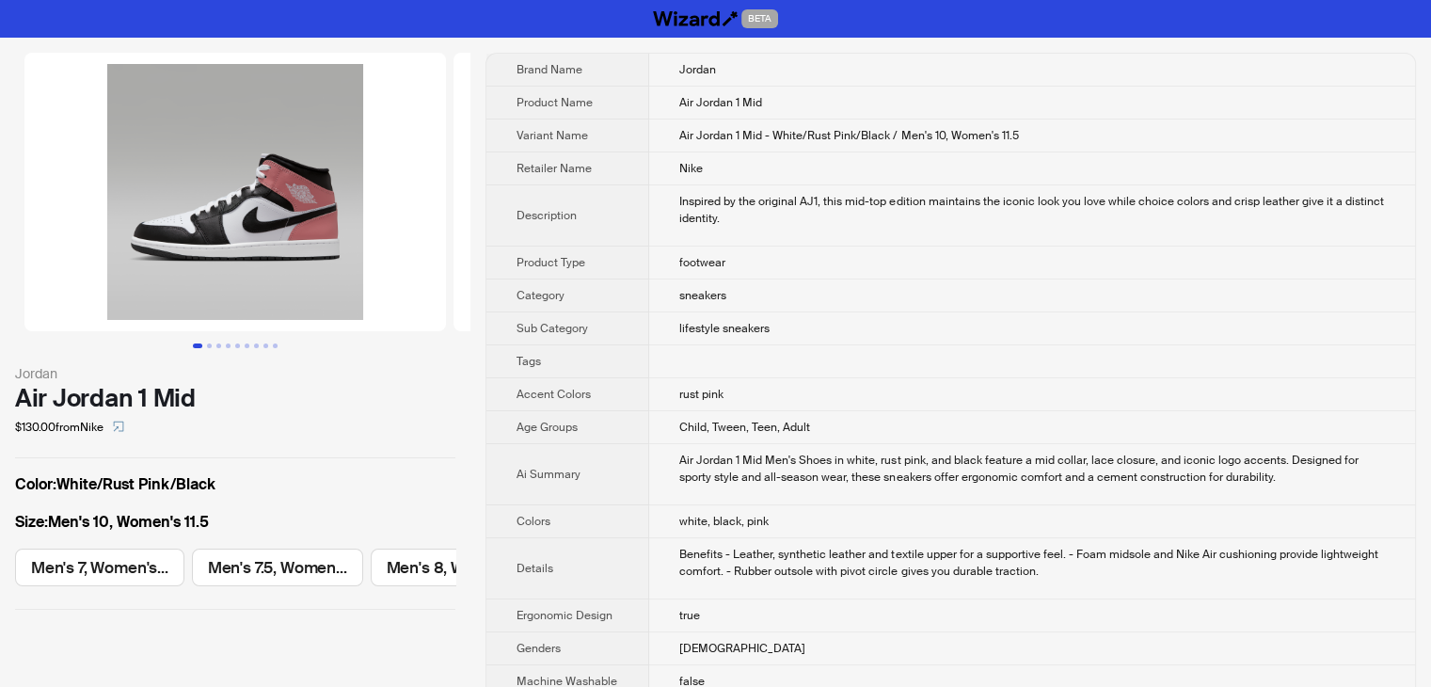
scroll to position [0, 1054]
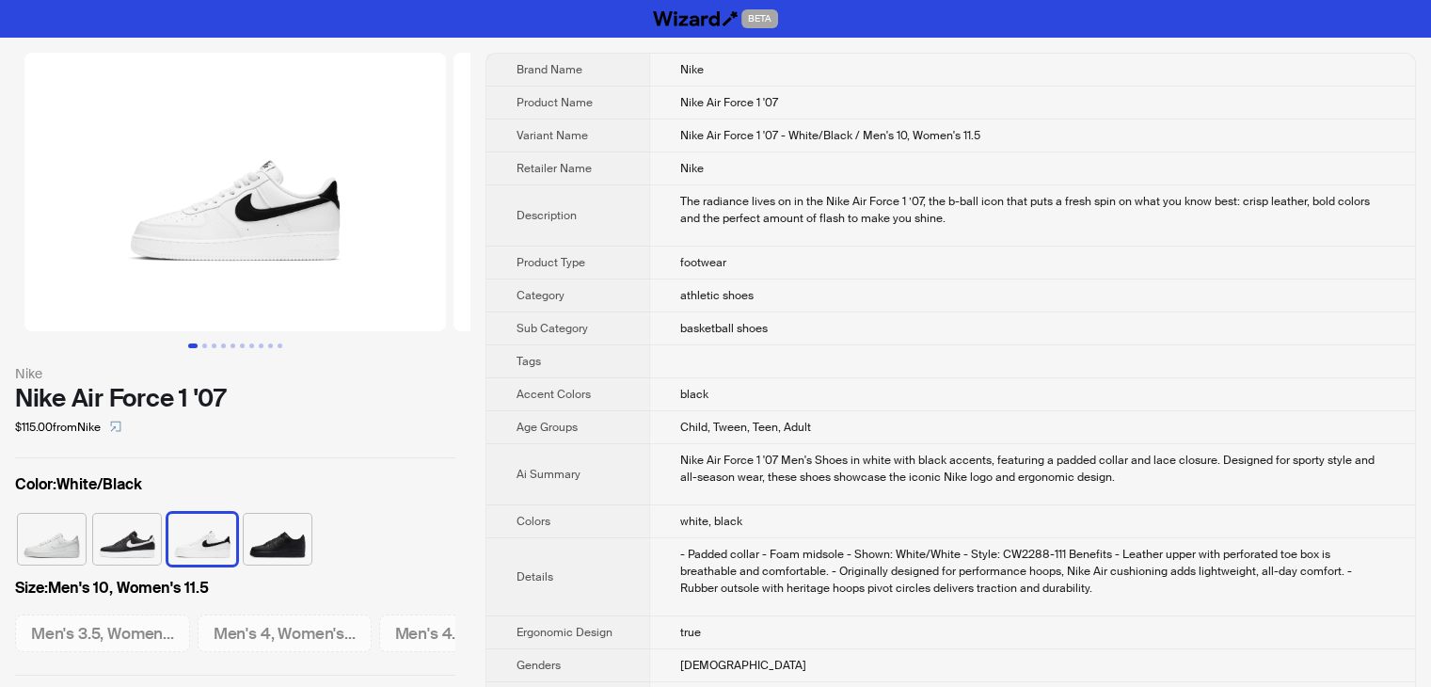
scroll to position [0, 2322]
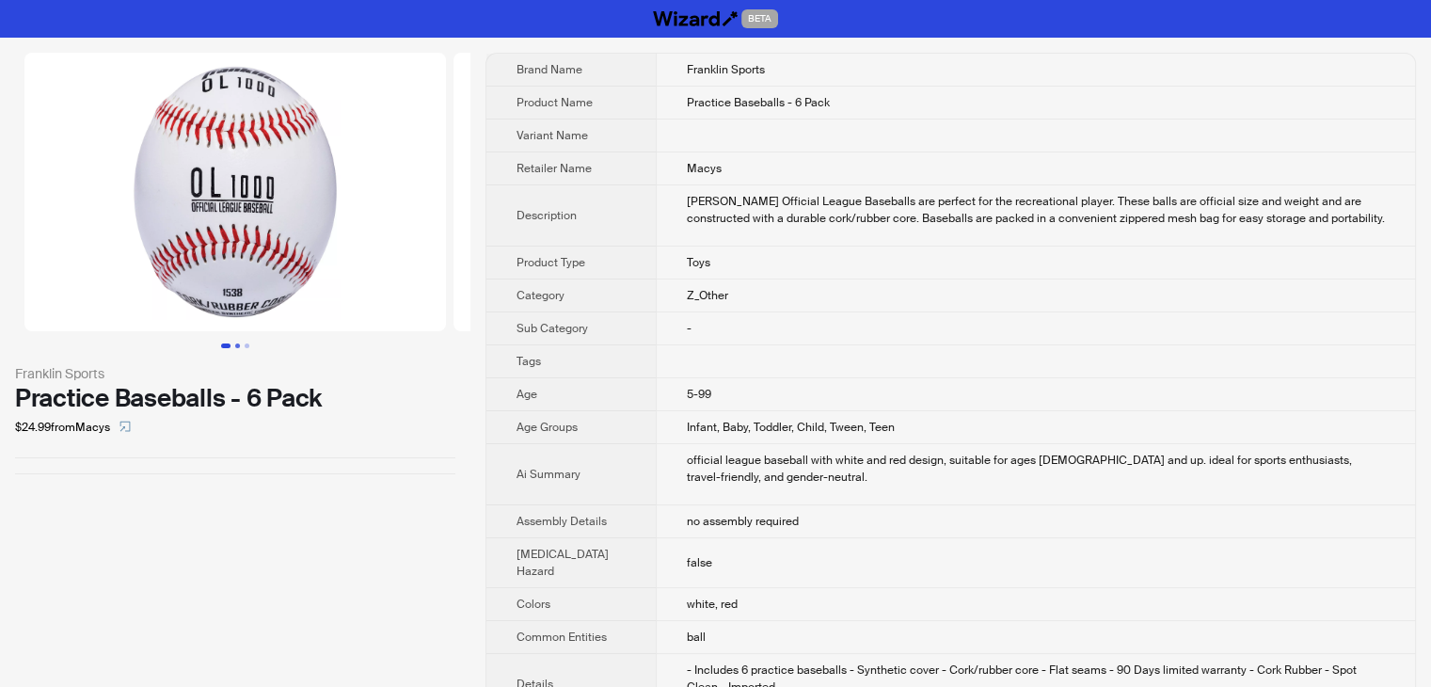
click at [238, 348] on button "Go to slide 2" at bounding box center [237, 345] width 5 height 5
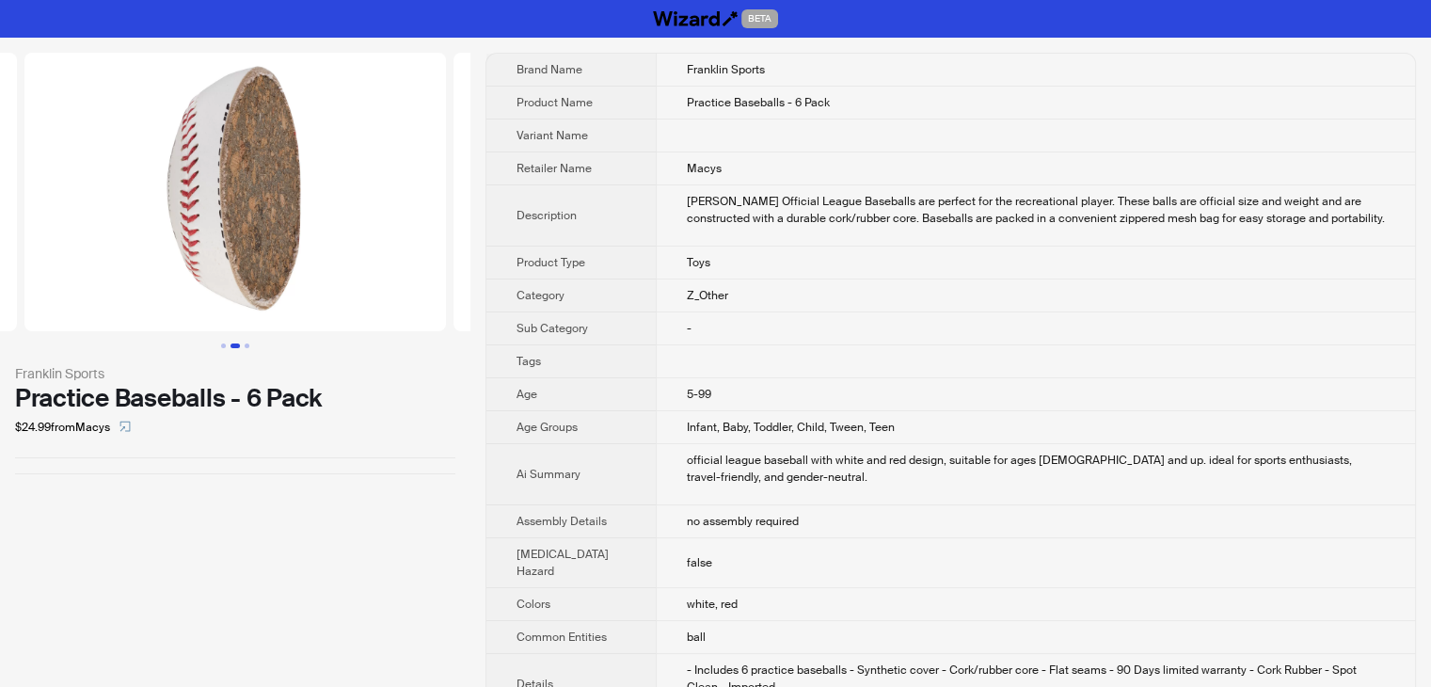
click at [245, 347] on button "Go to slide 3" at bounding box center [247, 345] width 5 height 5
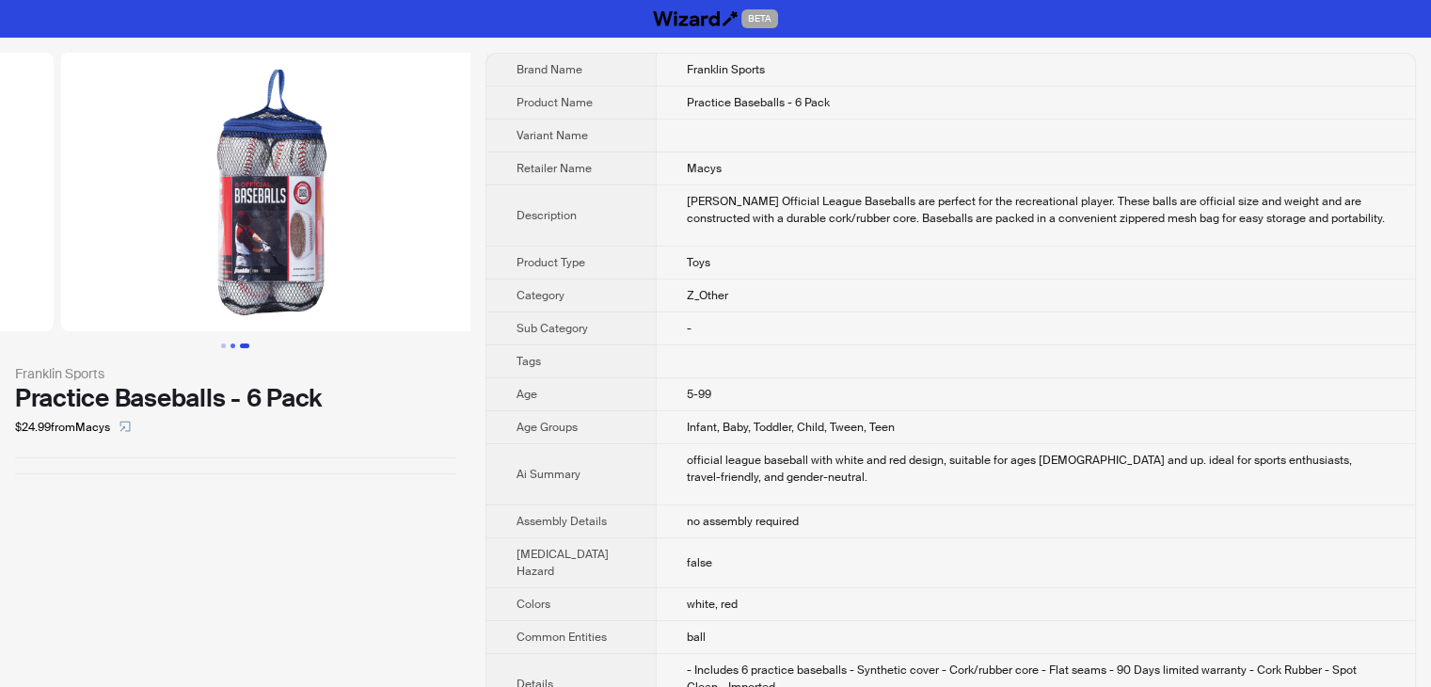
scroll to position [0, 858]
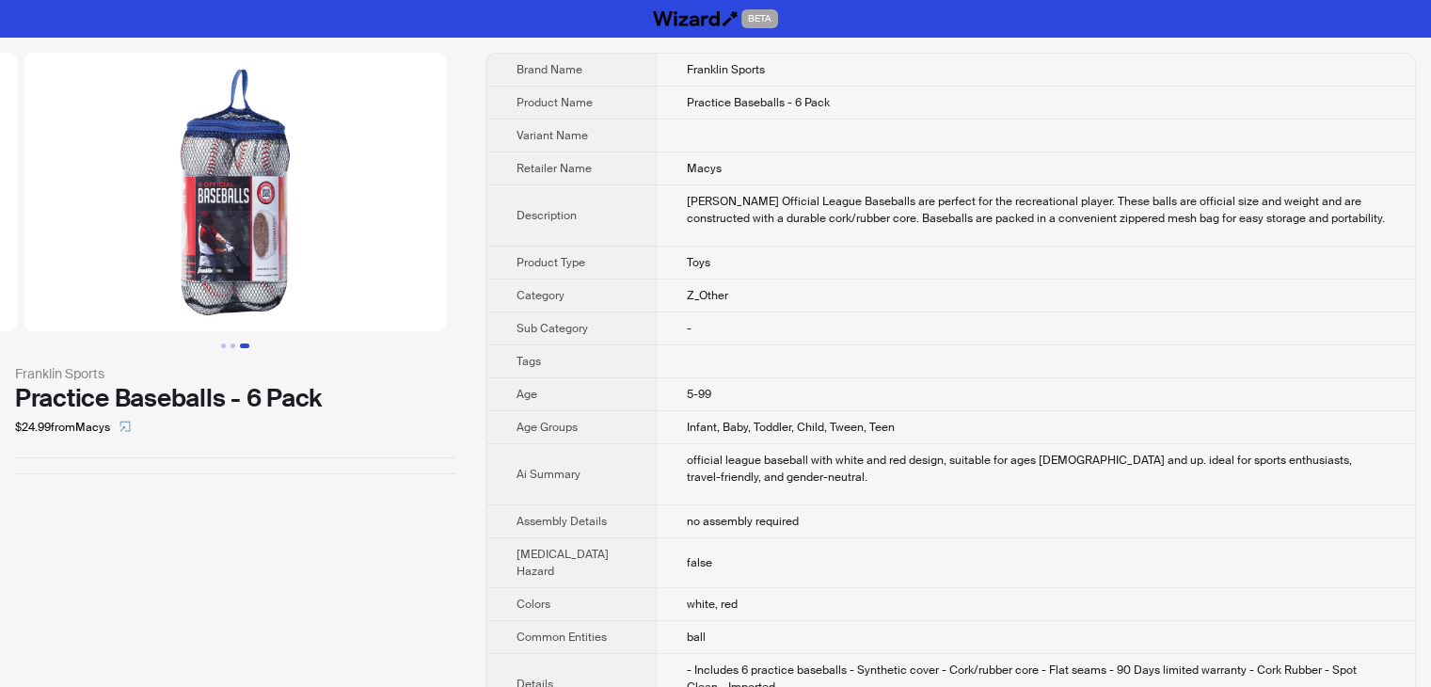
click at [252, 347] on ul at bounding box center [235, 345] width 470 height 5
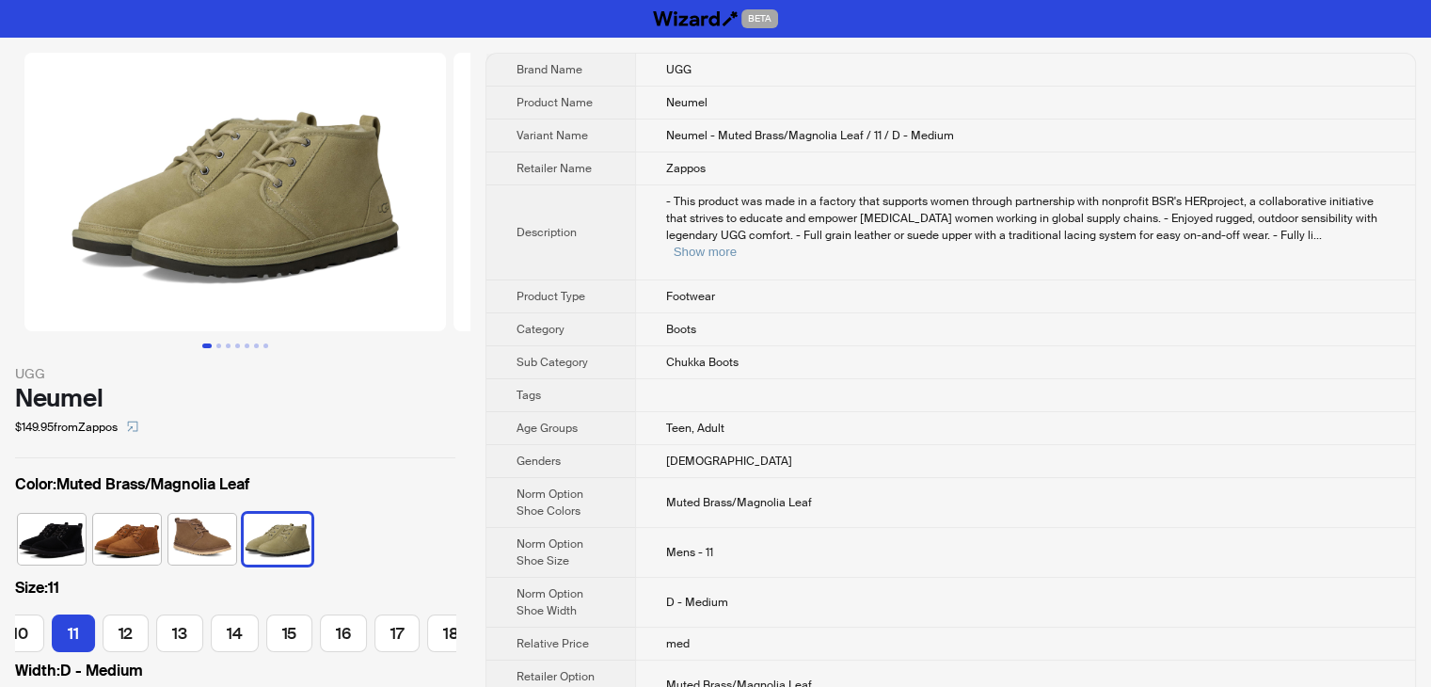
scroll to position [0, 266]
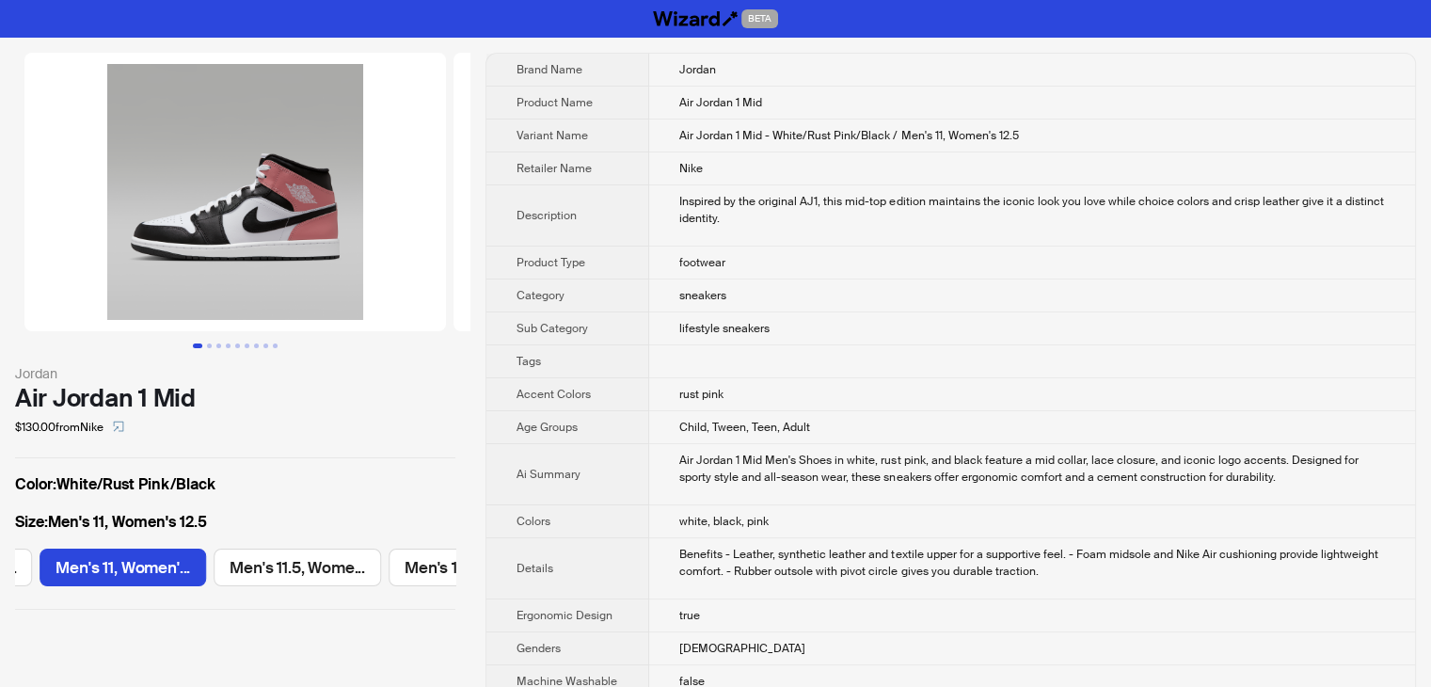
scroll to position [0, 1418]
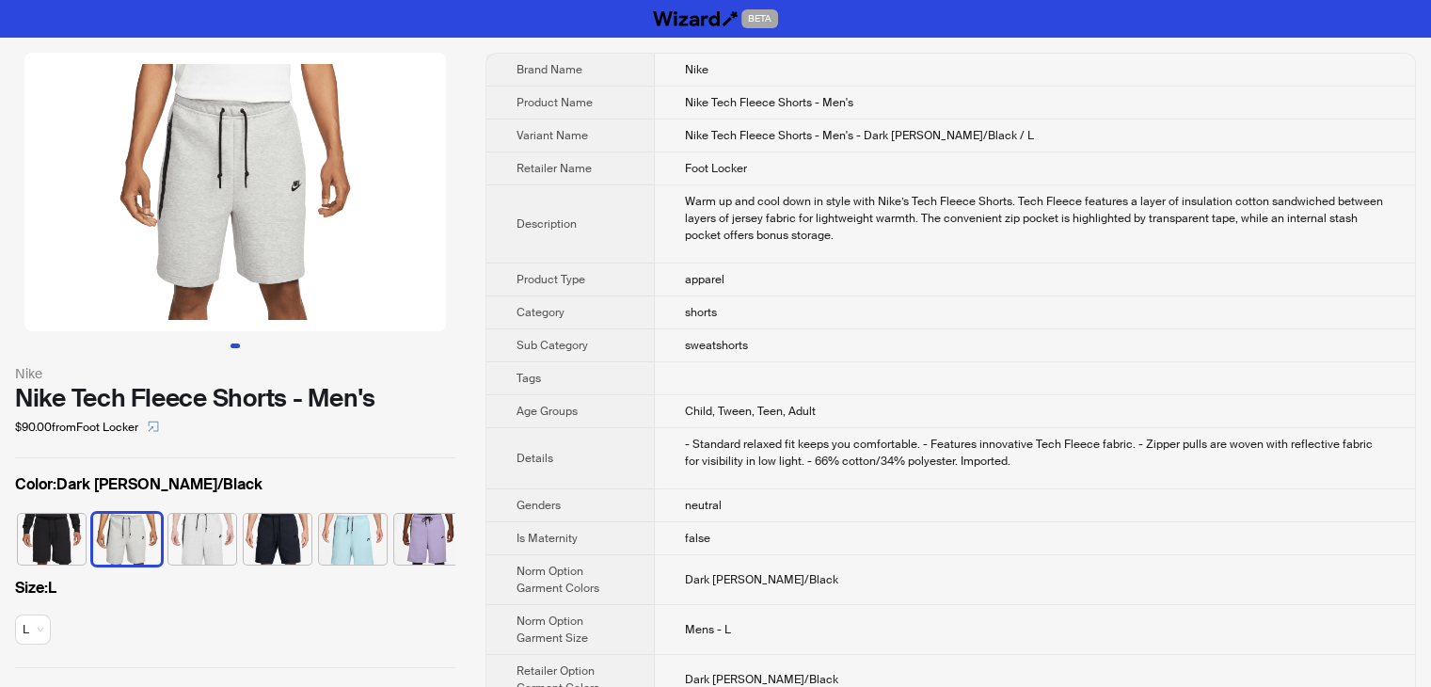
scroll to position [0, 11]
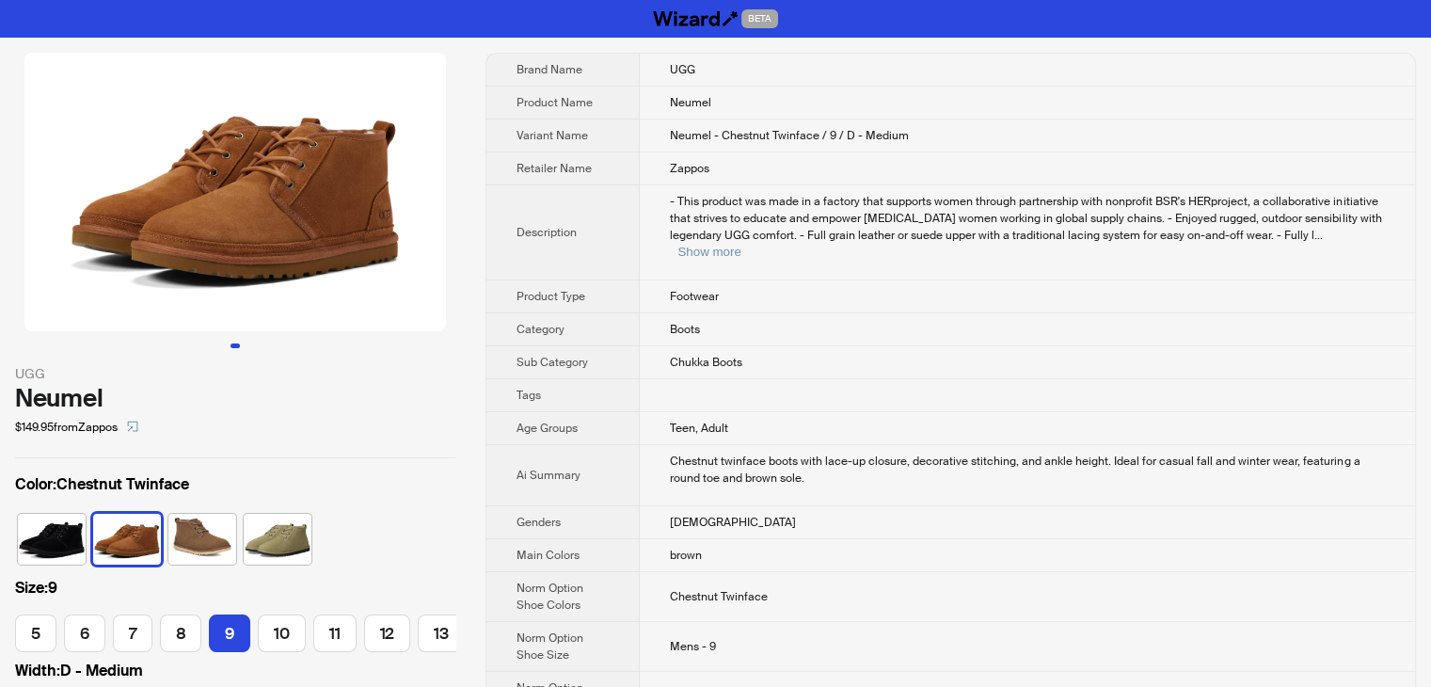
scroll to position [0, 162]
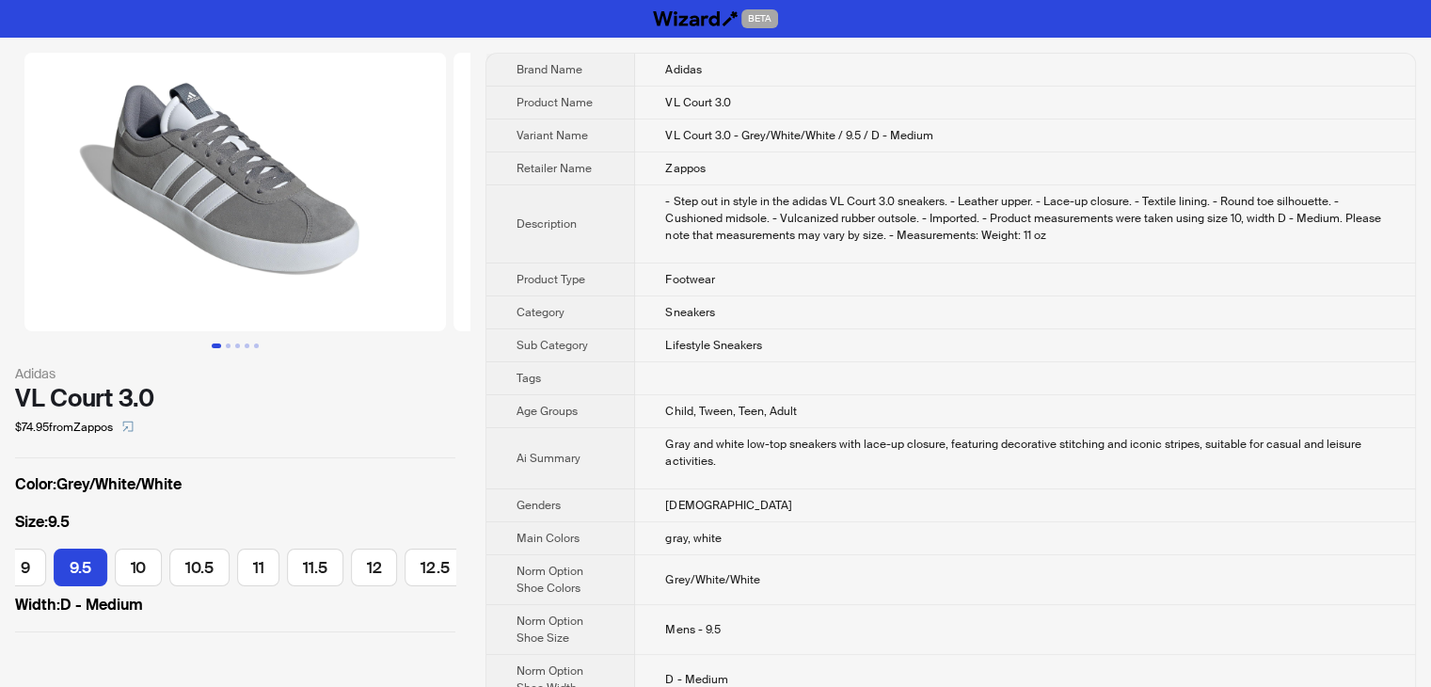
scroll to position [0, 623]
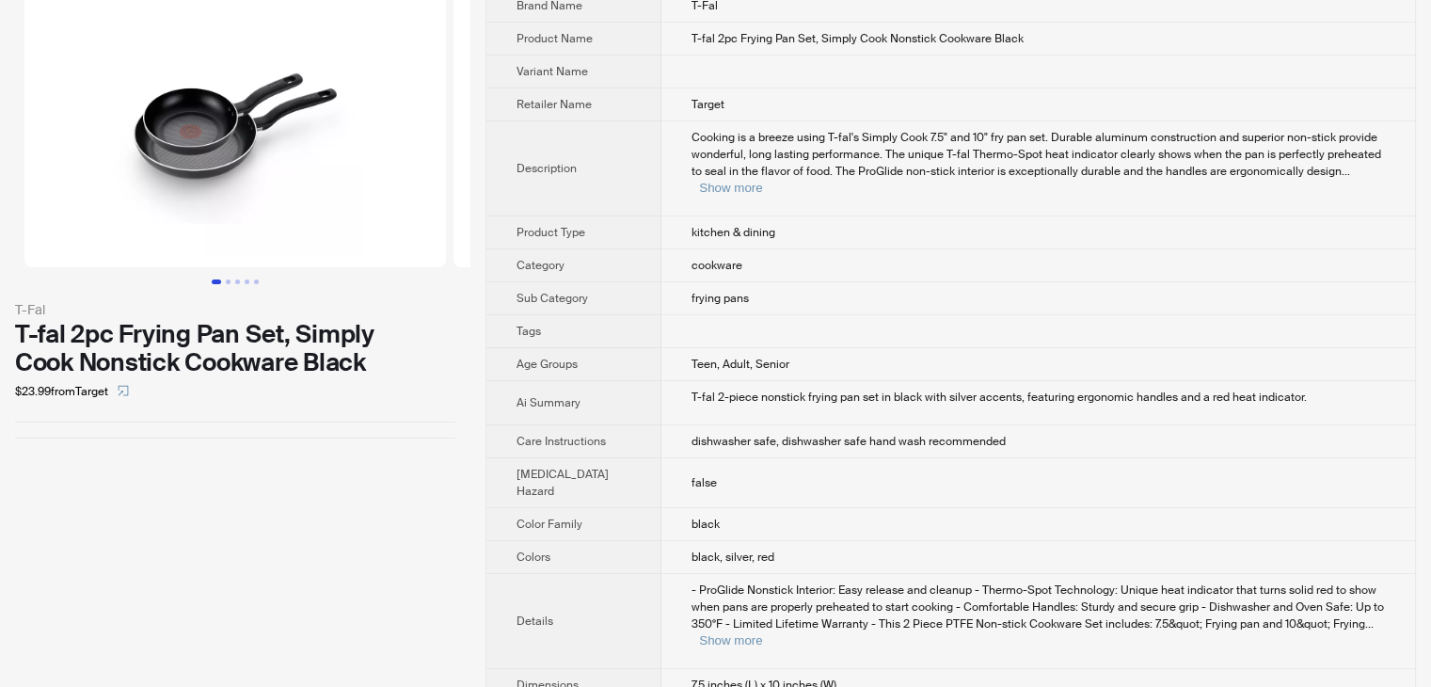
scroll to position [43, 0]
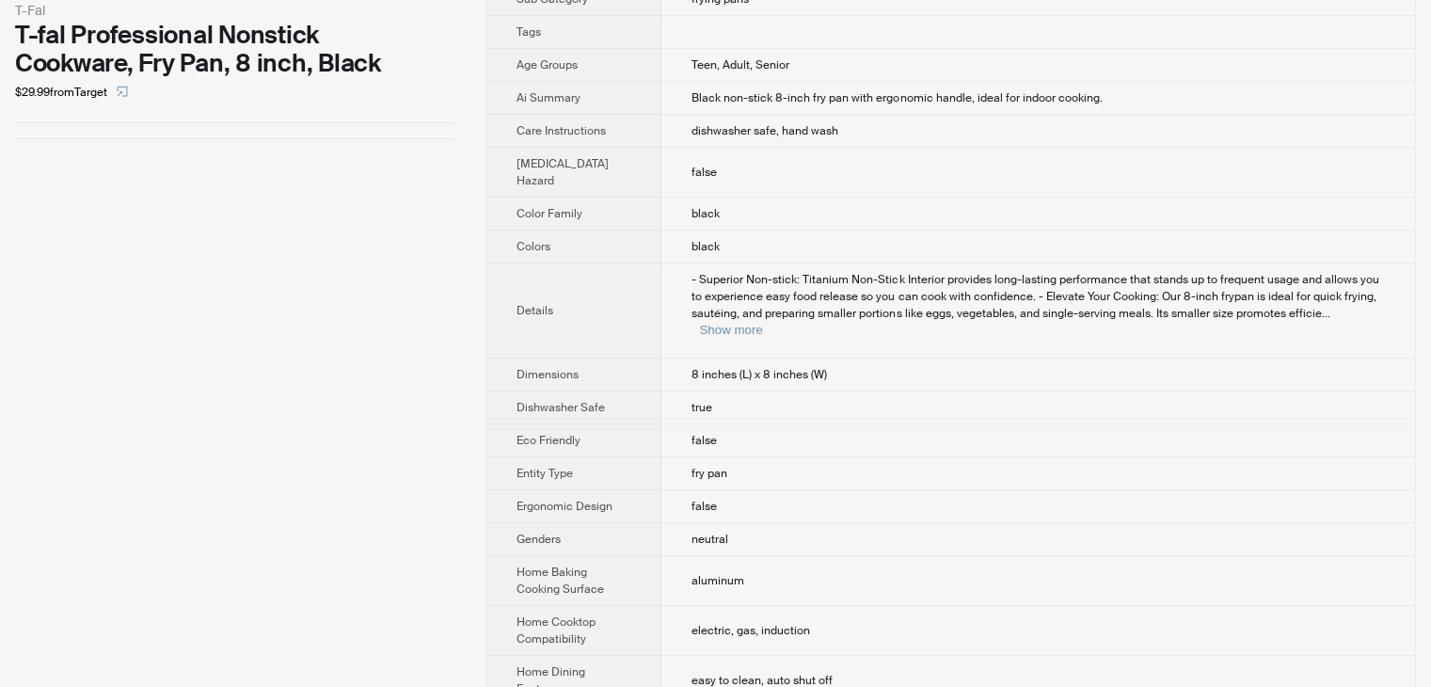
scroll to position [81, 0]
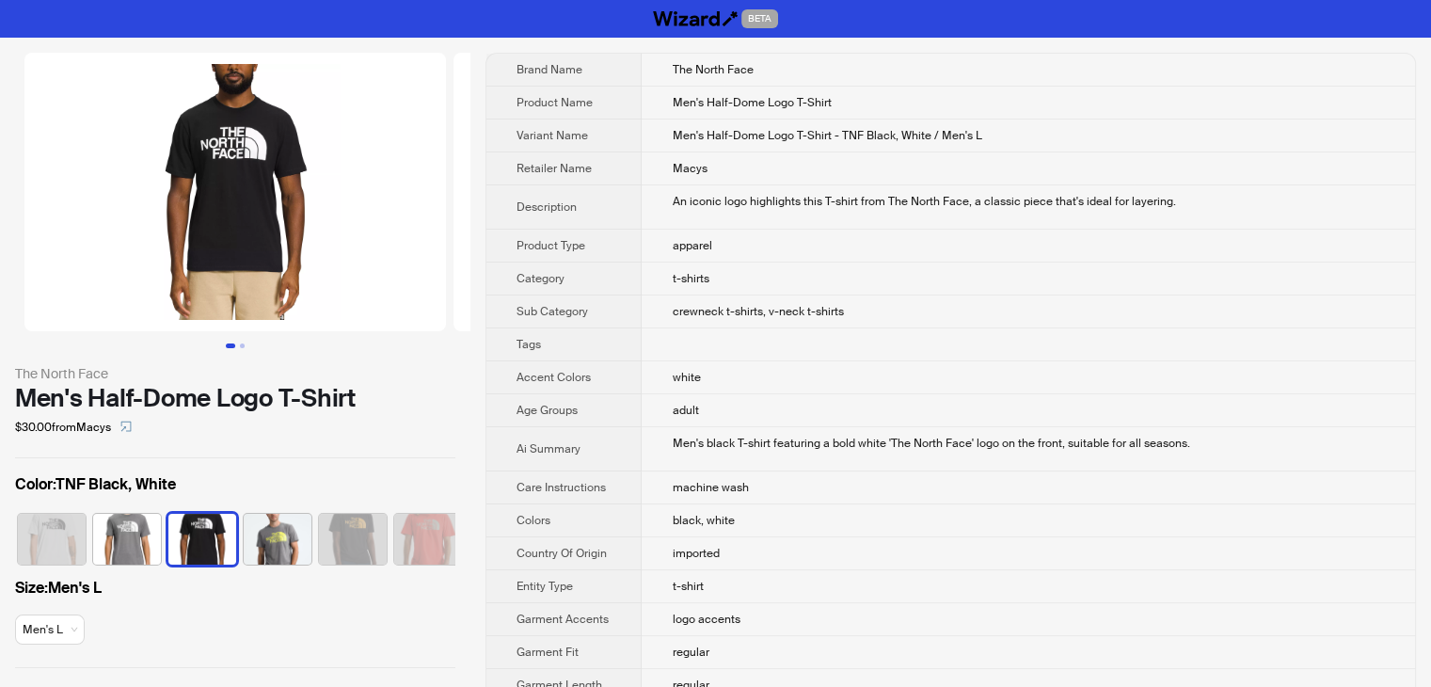
scroll to position [0, 11]
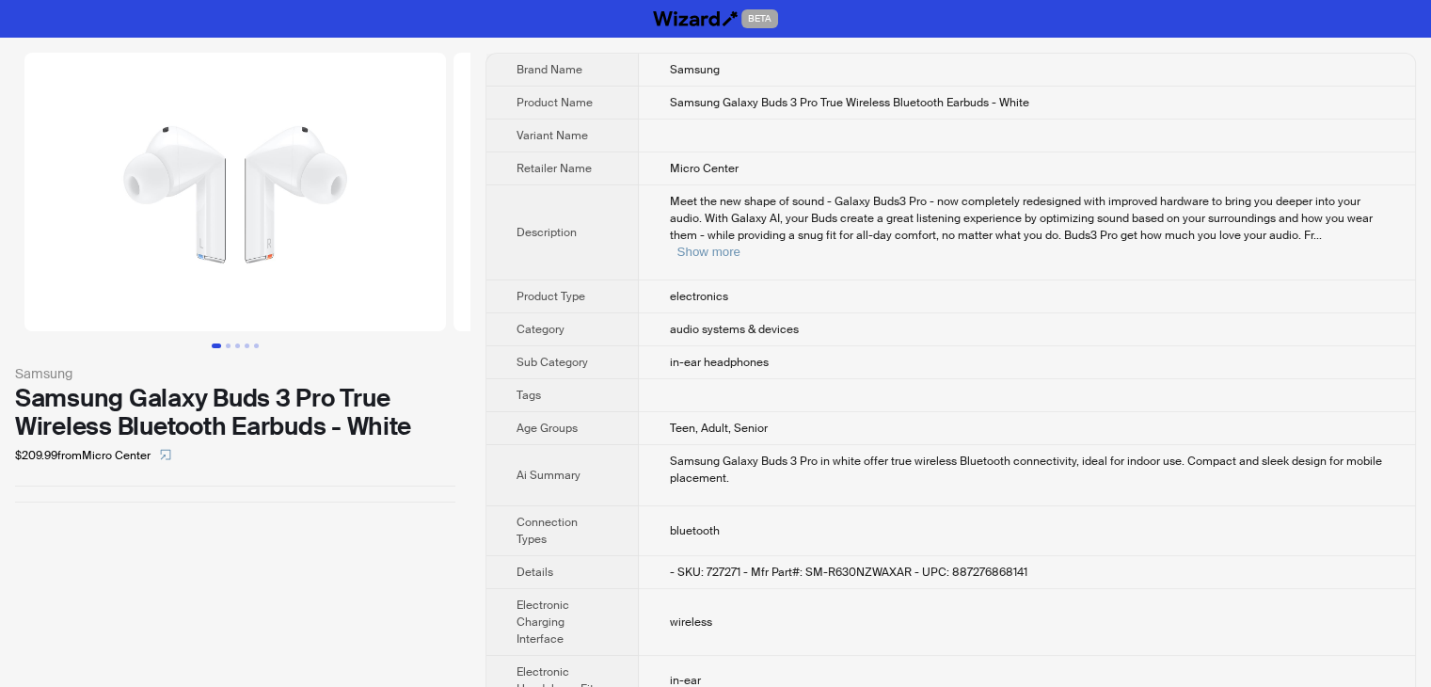
click at [1098, 174] on td "Micro Center" at bounding box center [1027, 168] width 776 height 33
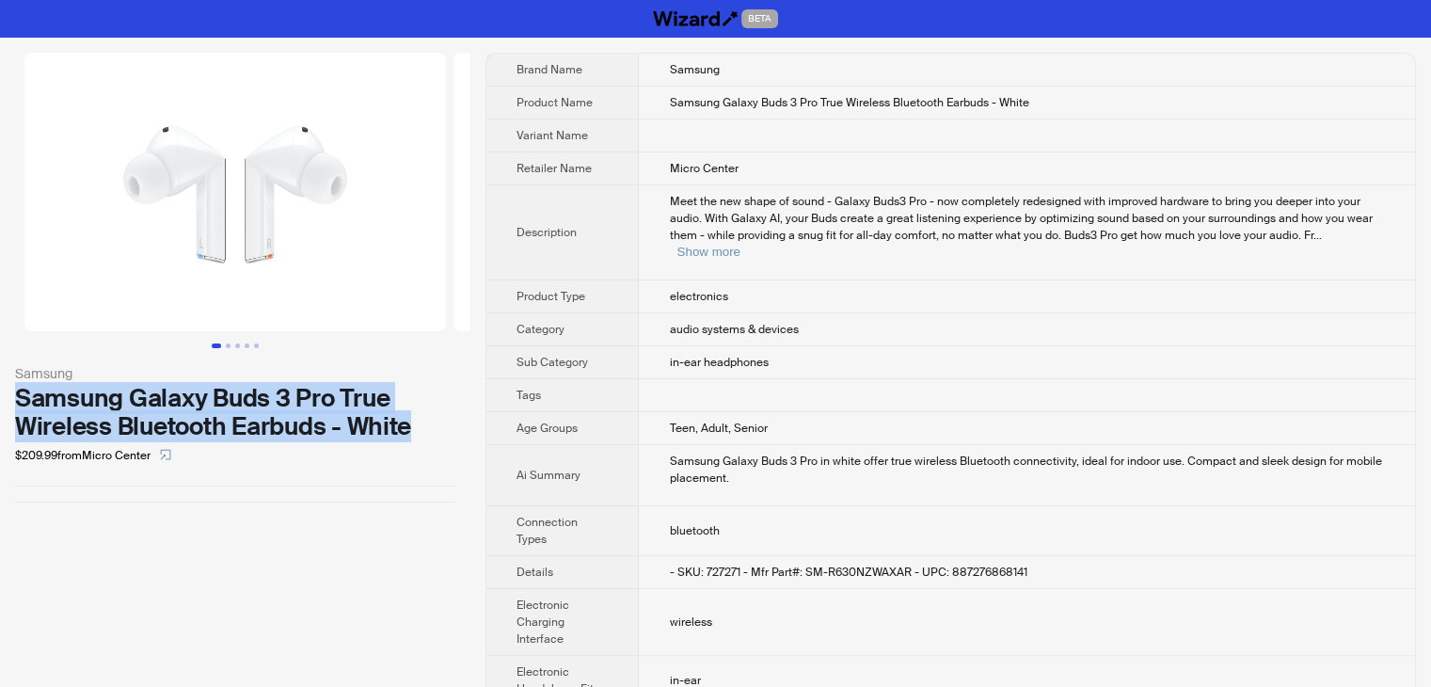
drag, startPoint x: 437, startPoint y: 435, endPoint x: 16, endPoint y: 402, distance: 421.8
click at [16, 402] on div "Samsung Galaxy Buds 3 Pro True Wireless Bluetooth Earbuds - White" at bounding box center [235, 412] width 440 height 56
copy div "Samsung Galaxy Buds 3 Pro True Wireless Bluetooth Earbuds - White"
click at [740, 245] on button "Show more" at bounding box center [707, 252] width 63 height 14
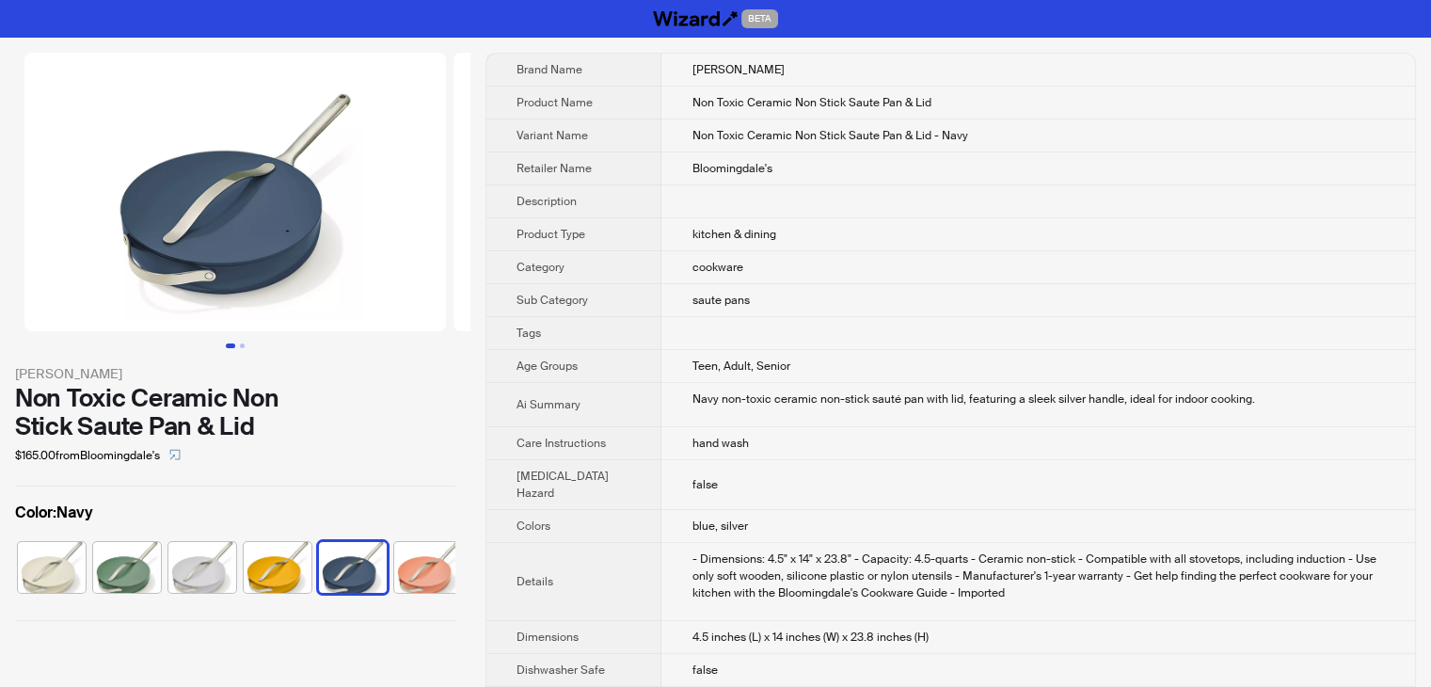
scroll to position [0, 11]
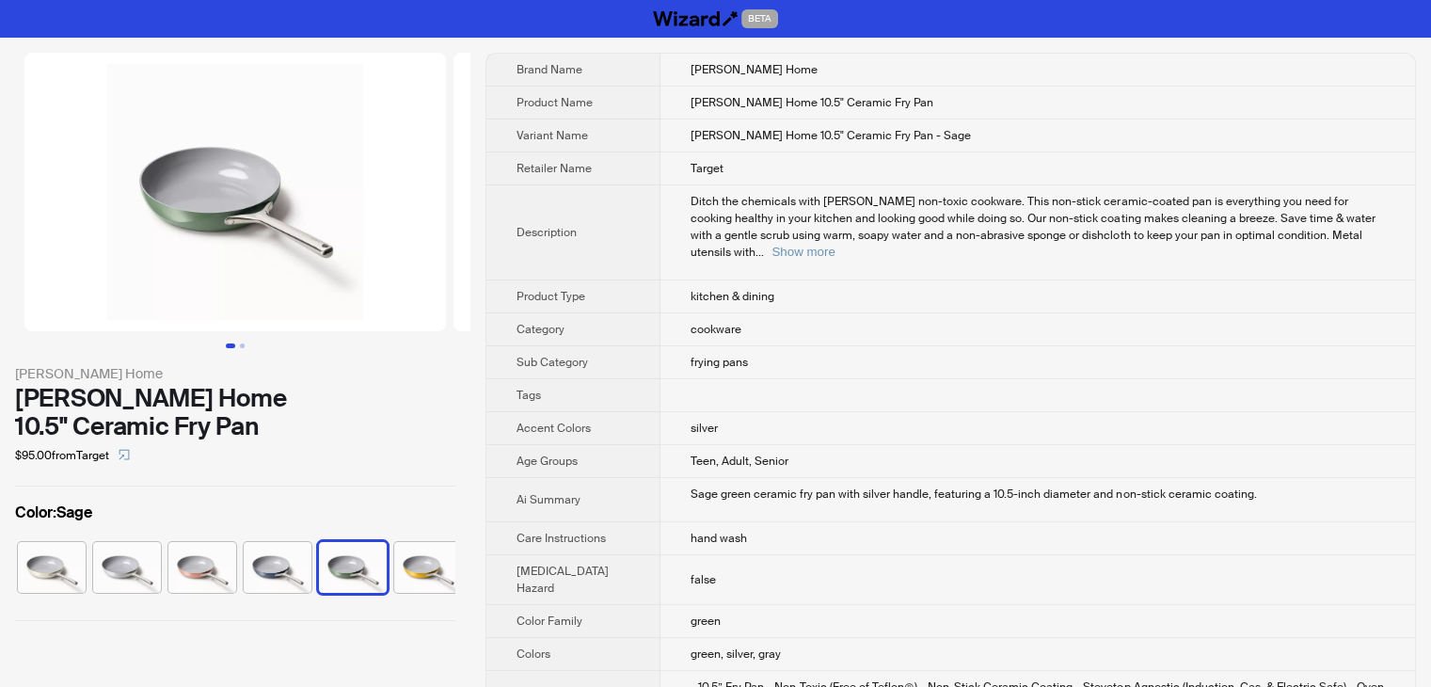
scroll to position [0, 11]
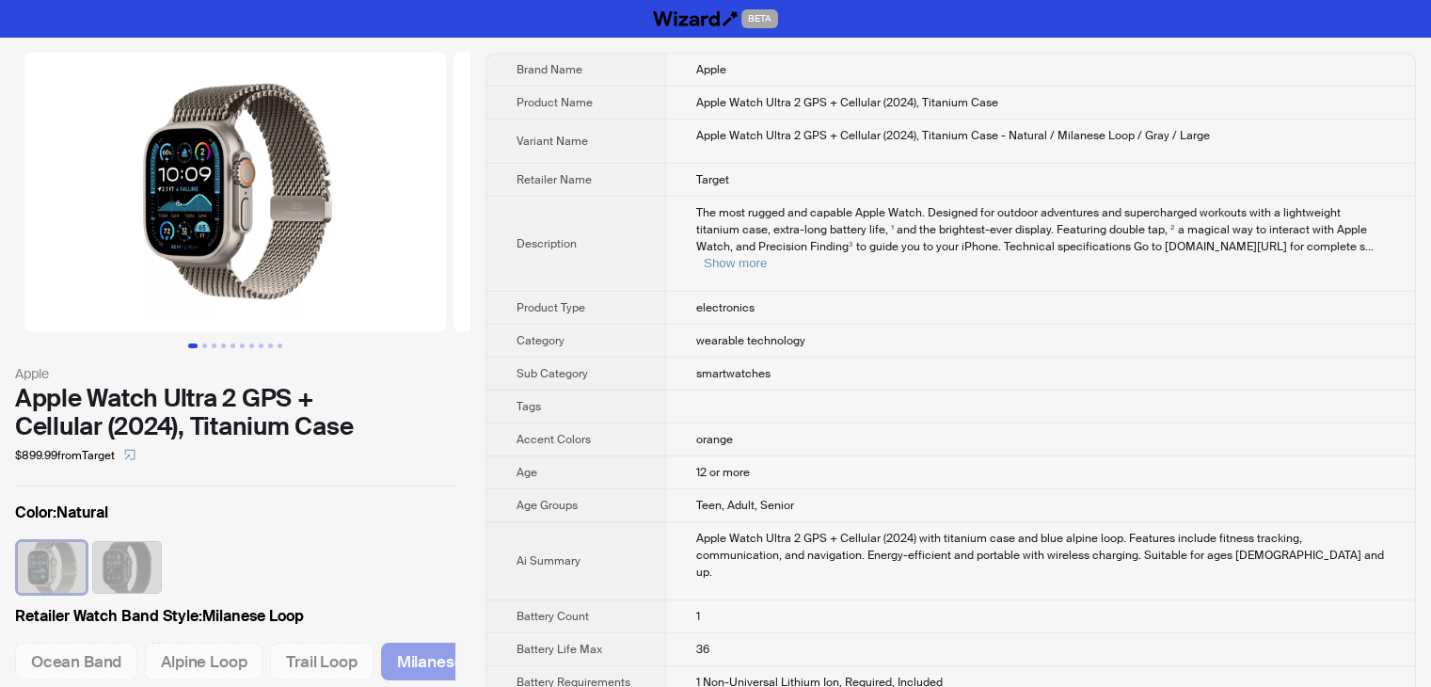
scroll to position [0, 49]
